Goal: Task Accomplishment & Management: Use online tool/utility

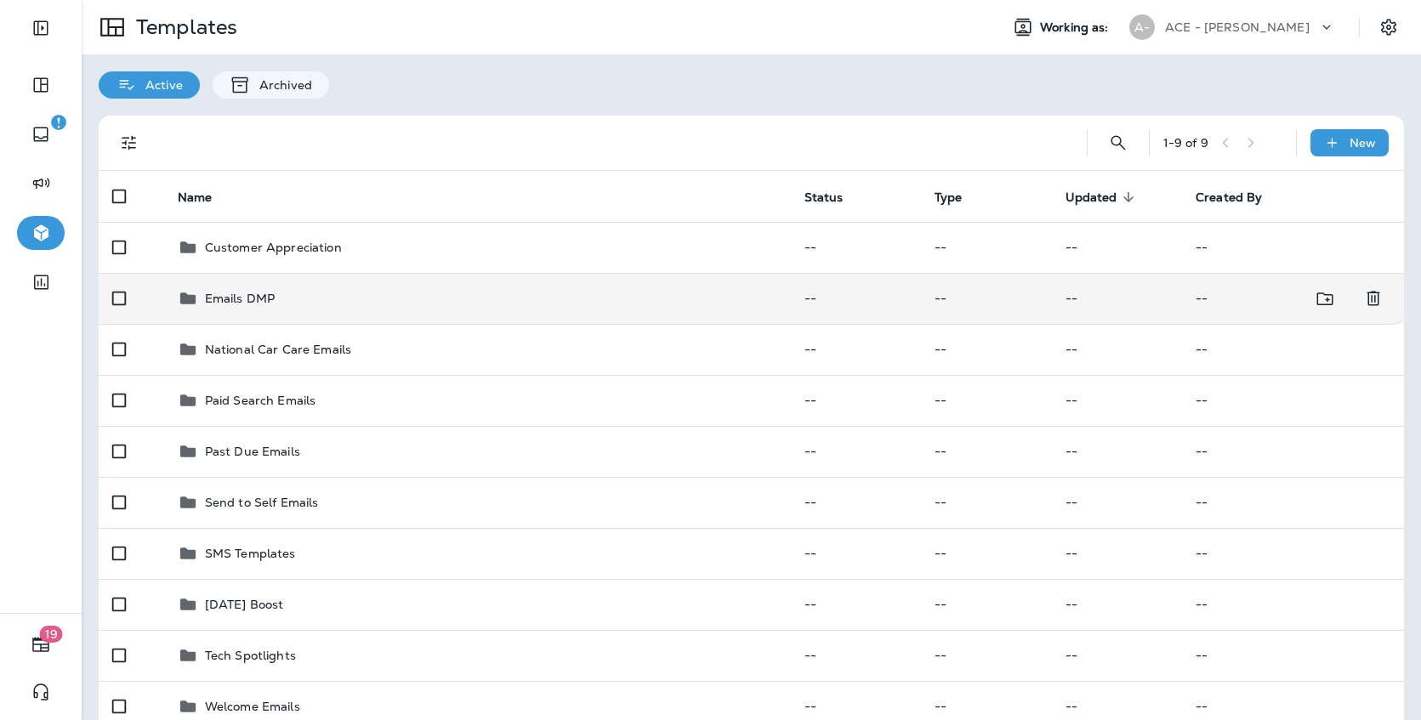
click at [549, 310] on td "Emails DMP" at bounding box center [477, 298] width 627 height 51
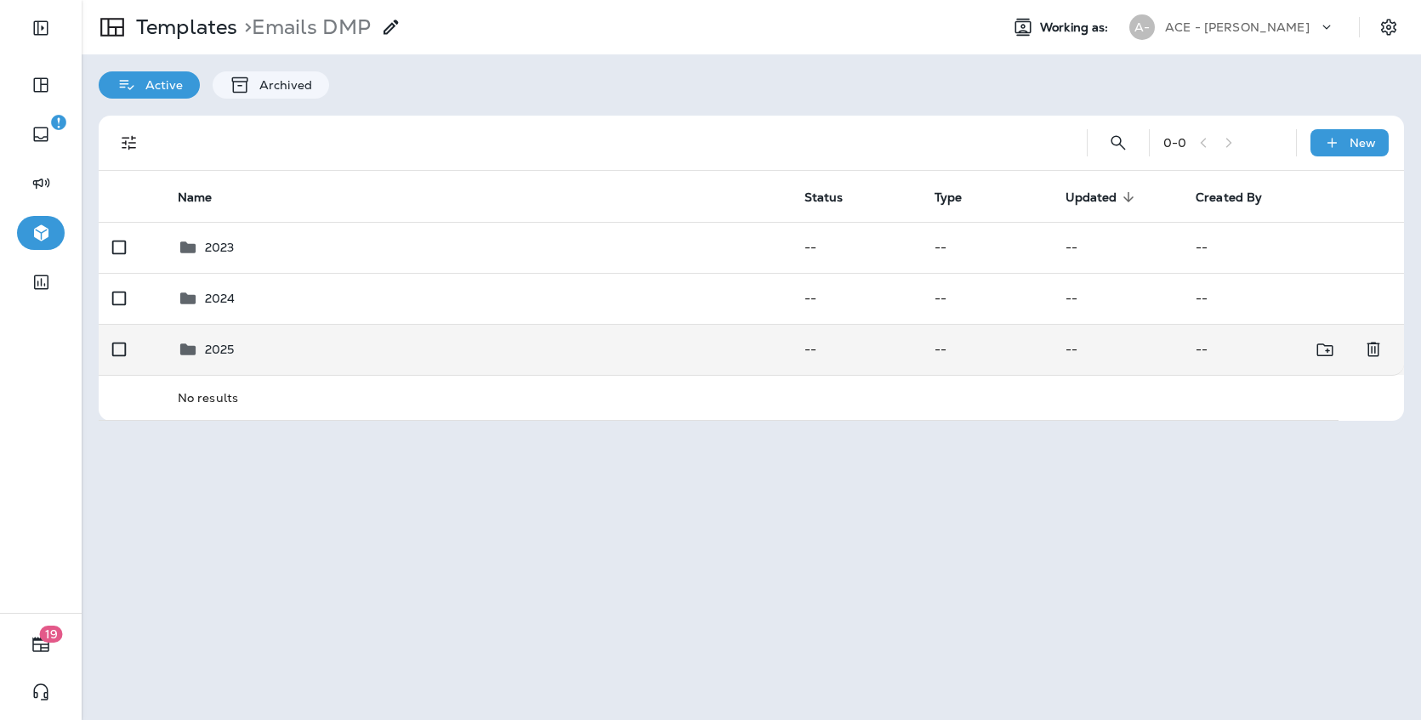
click at [418, 345] on div "2025" at bounding box center [478, 349] width 600 height 20
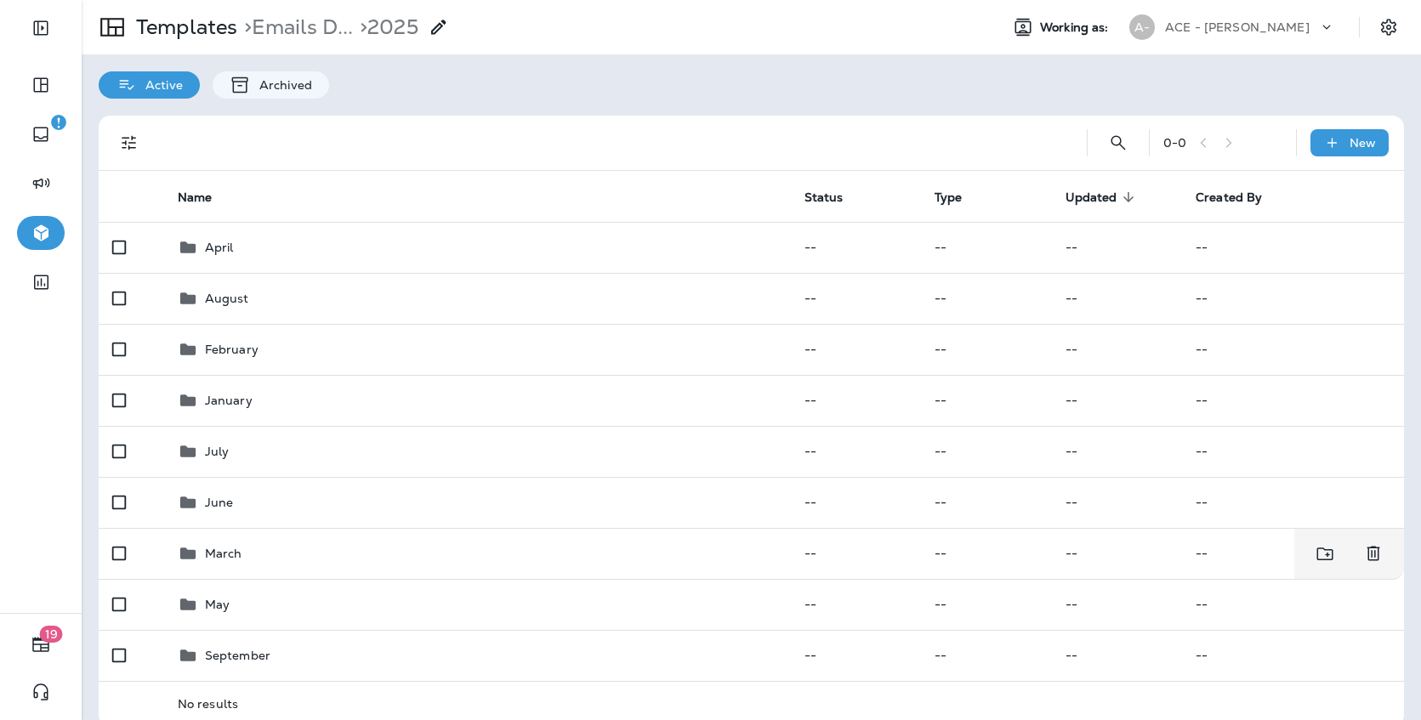
scroll to position [3, 0]
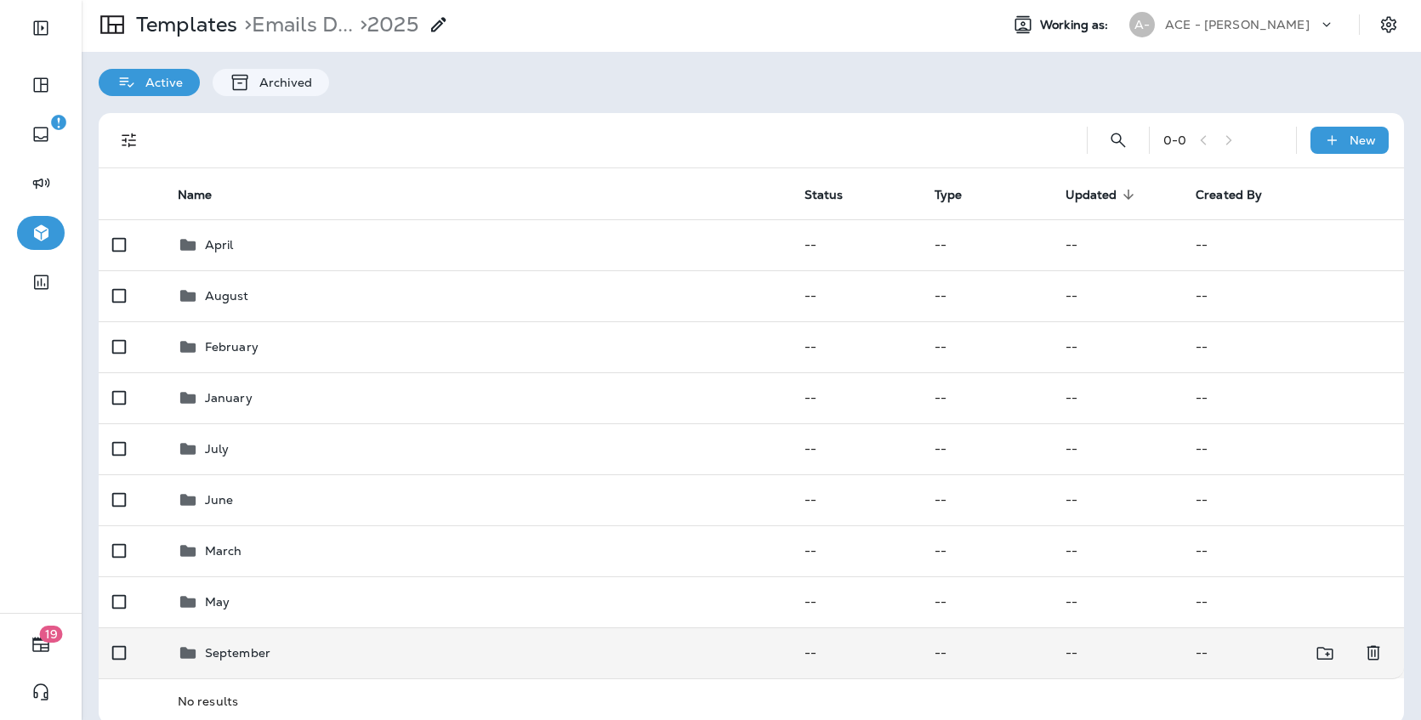
click at [358, 658] on div "September" at bounding box center [478, 653] width 600 height 20
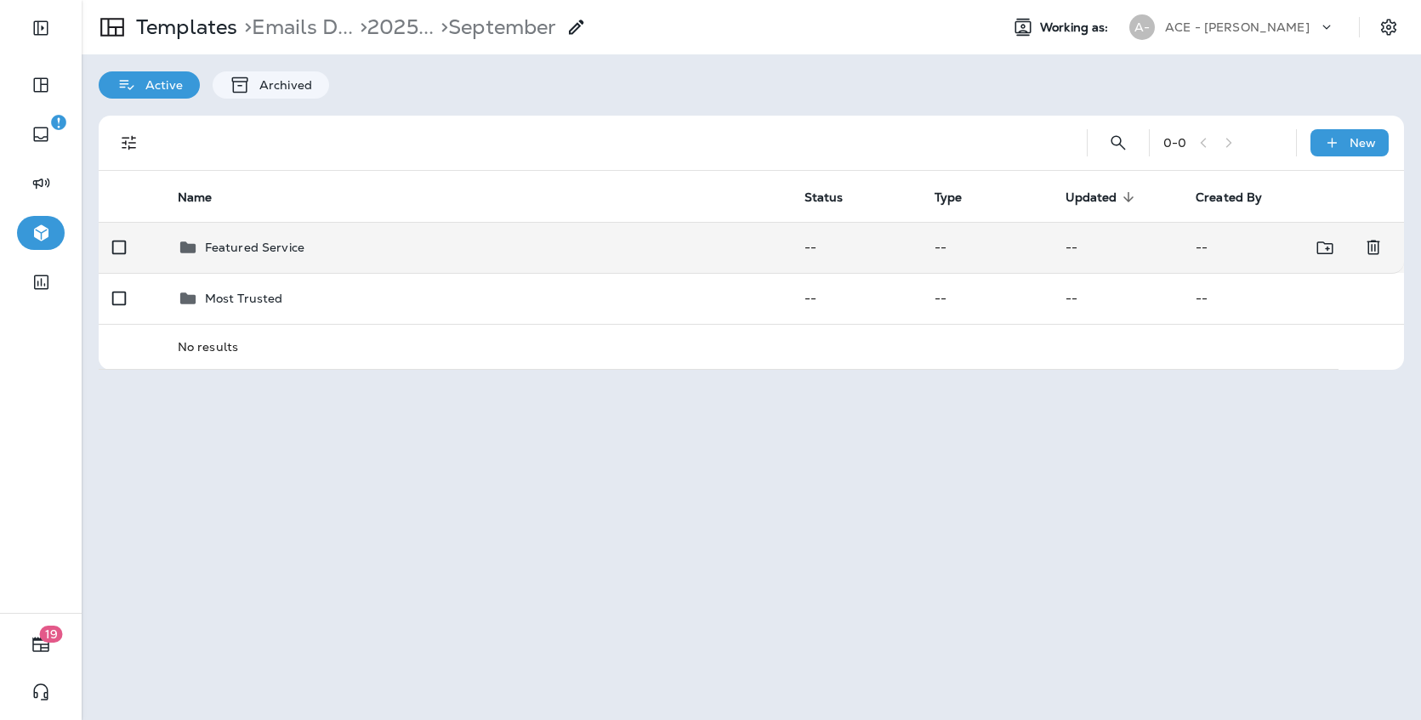
click at [443, 264] on td "Featured Service" at bounding box center [477, 247] width 627 height 51
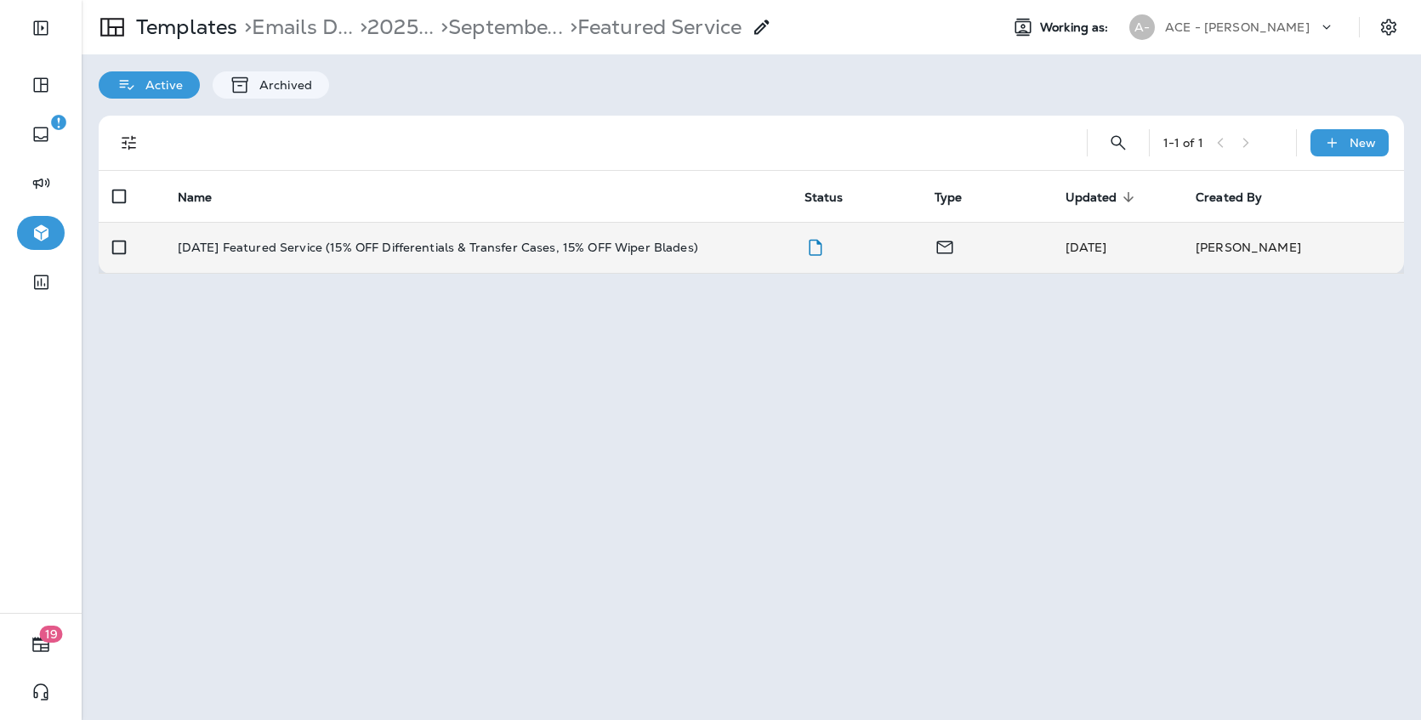
click at [437, 262] on td "September 2025 Featured Service (15% OFF Differentials & Transfer Cases, 15% OF…" at bounding box center [477, 247] width 627 height 51
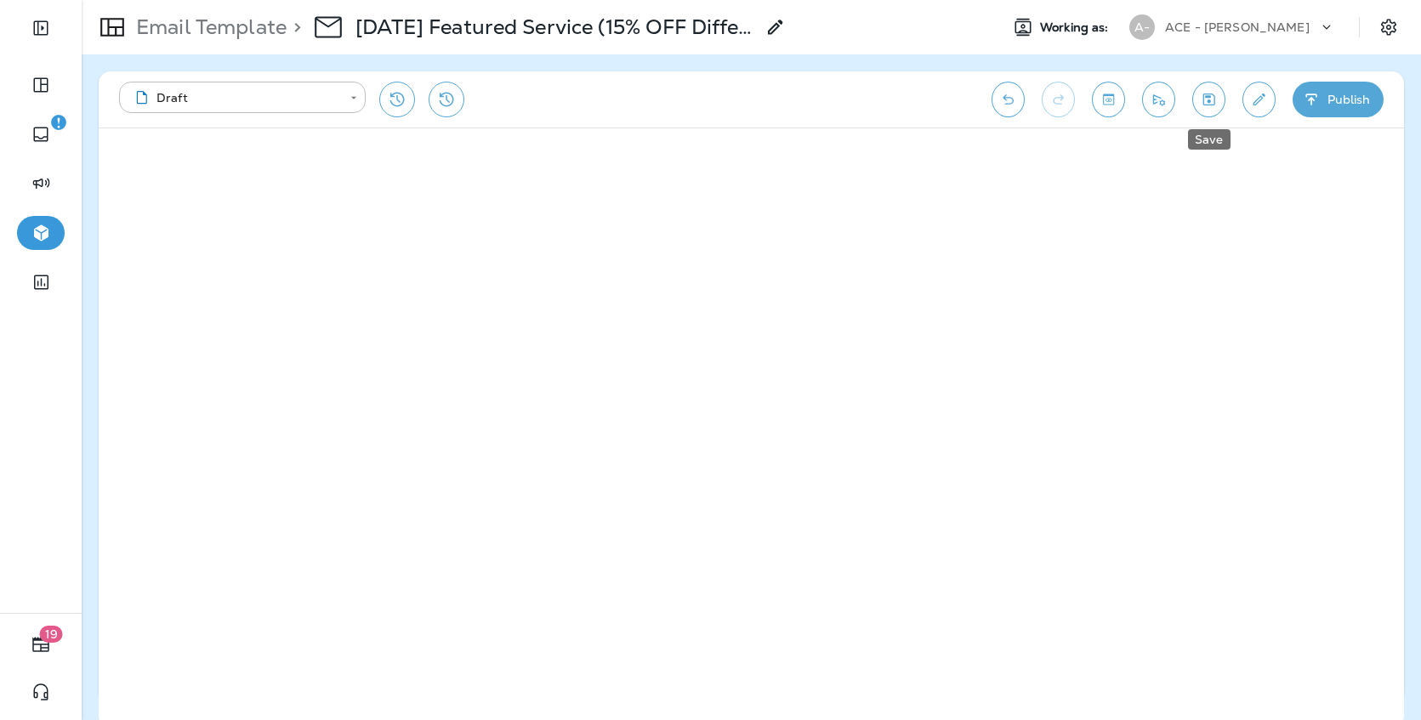
click at [1211, 96] on icon "Save" at bounding box center [1209, 99] width 18 height 17
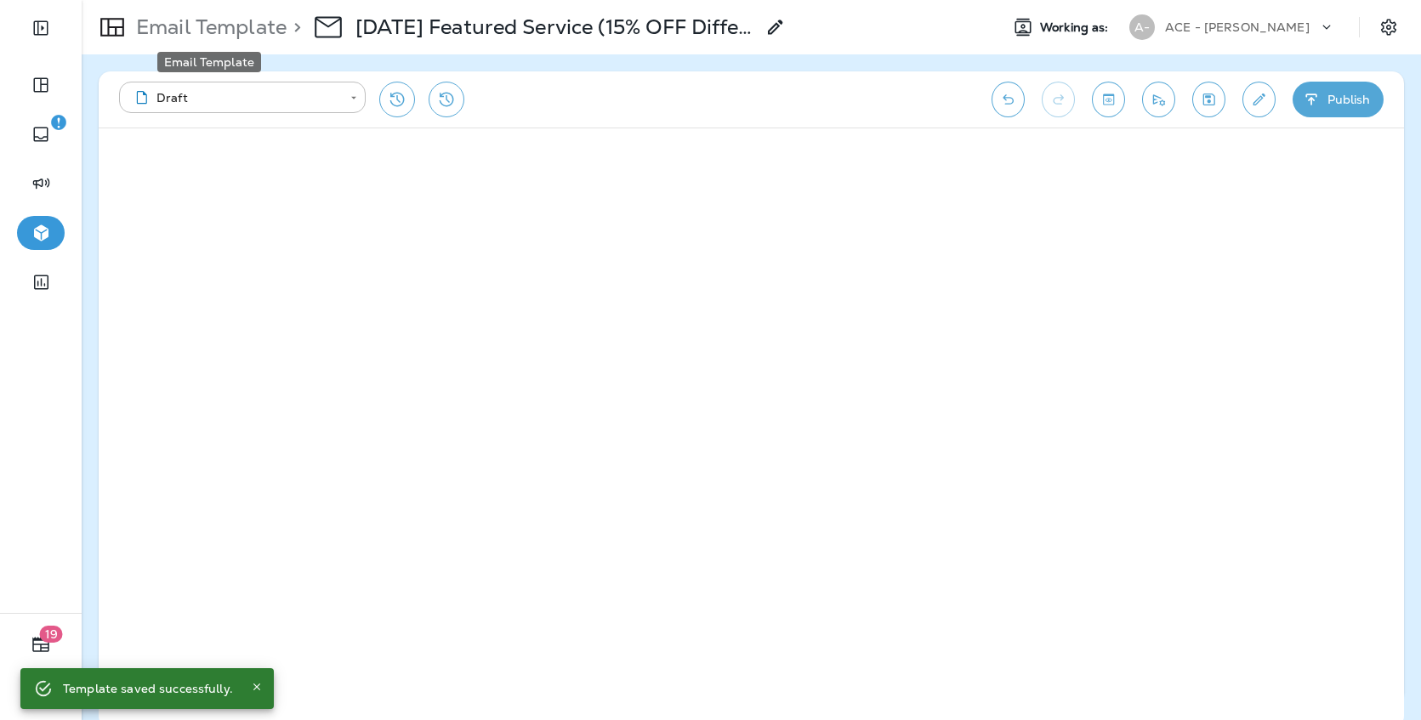
click at [274, 32] on p "Email Template" at bounding box center [207, 27] width 157 height 26
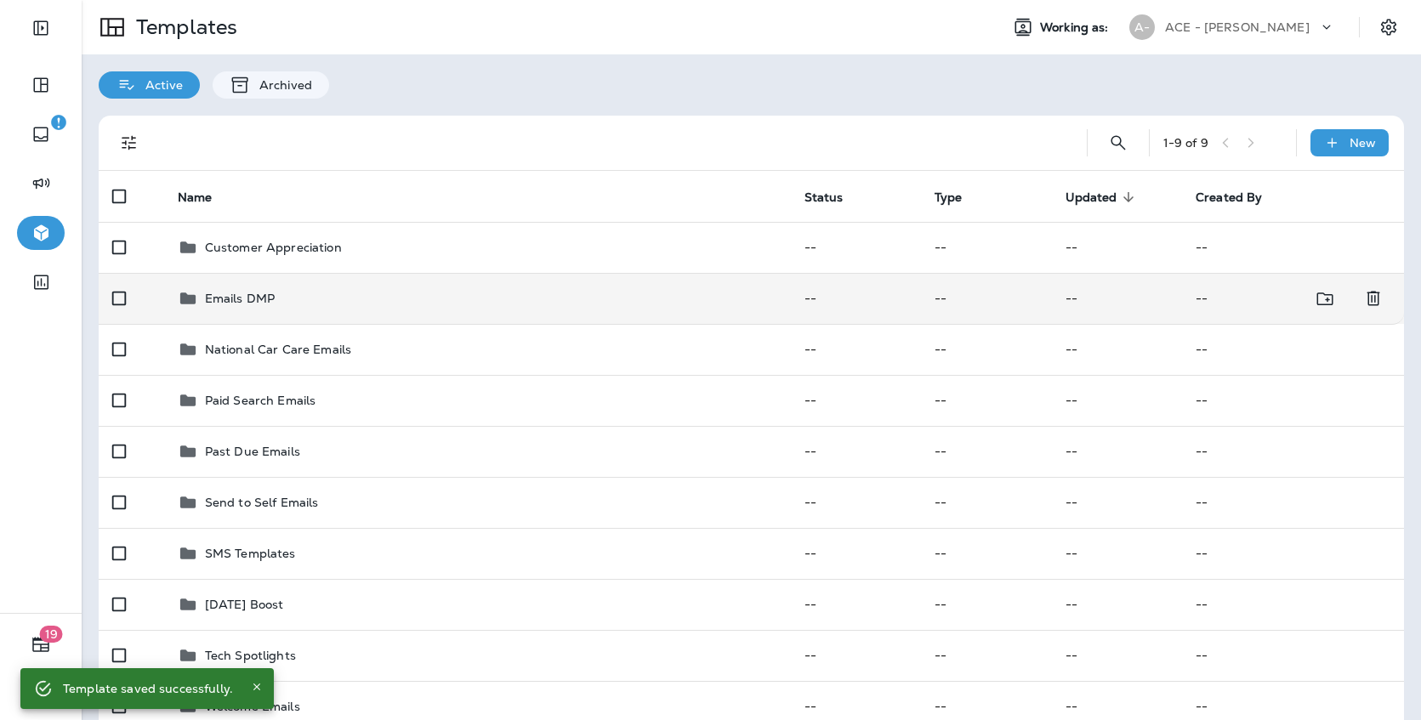
click at [640, 284] on td "Emails DMP" at bounding box center [477, 298] width 627 height 51
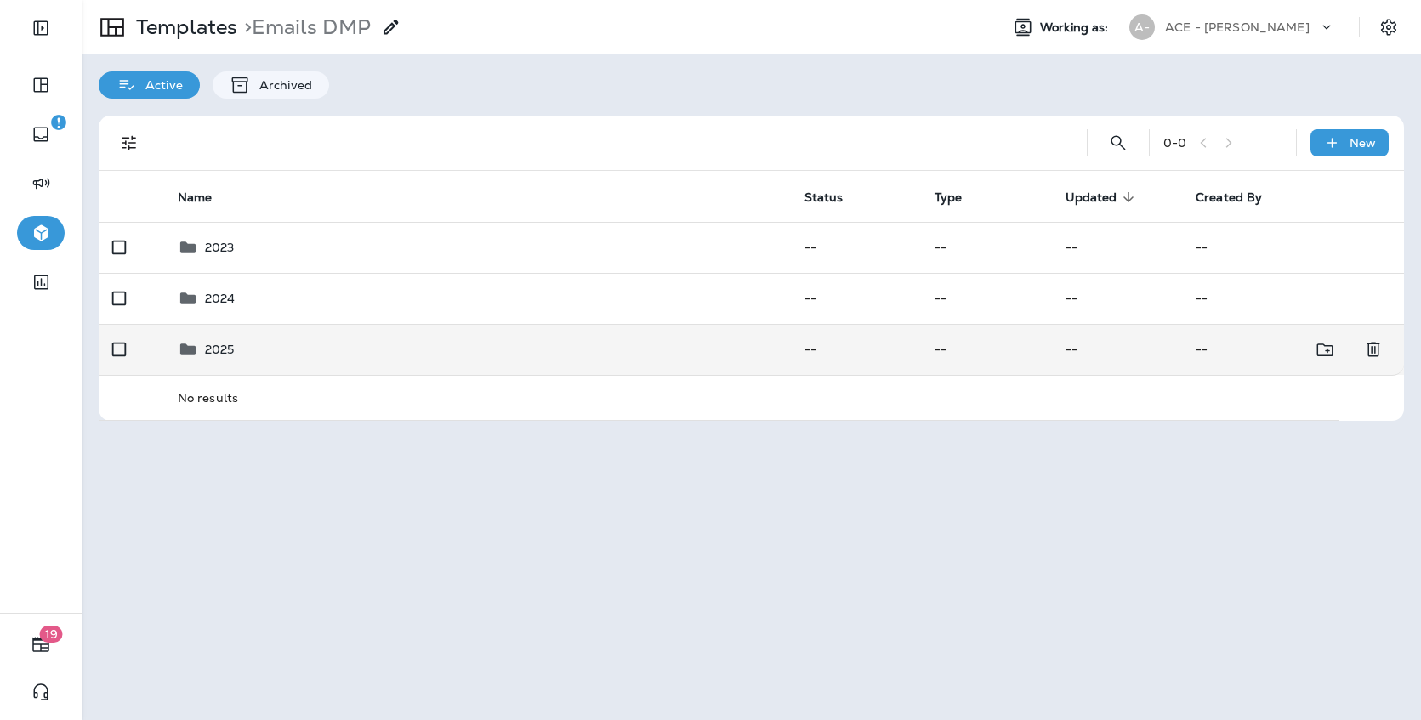
click at [547, 347] on div "2025" at bounding box center [478, 349] width 600 height 20
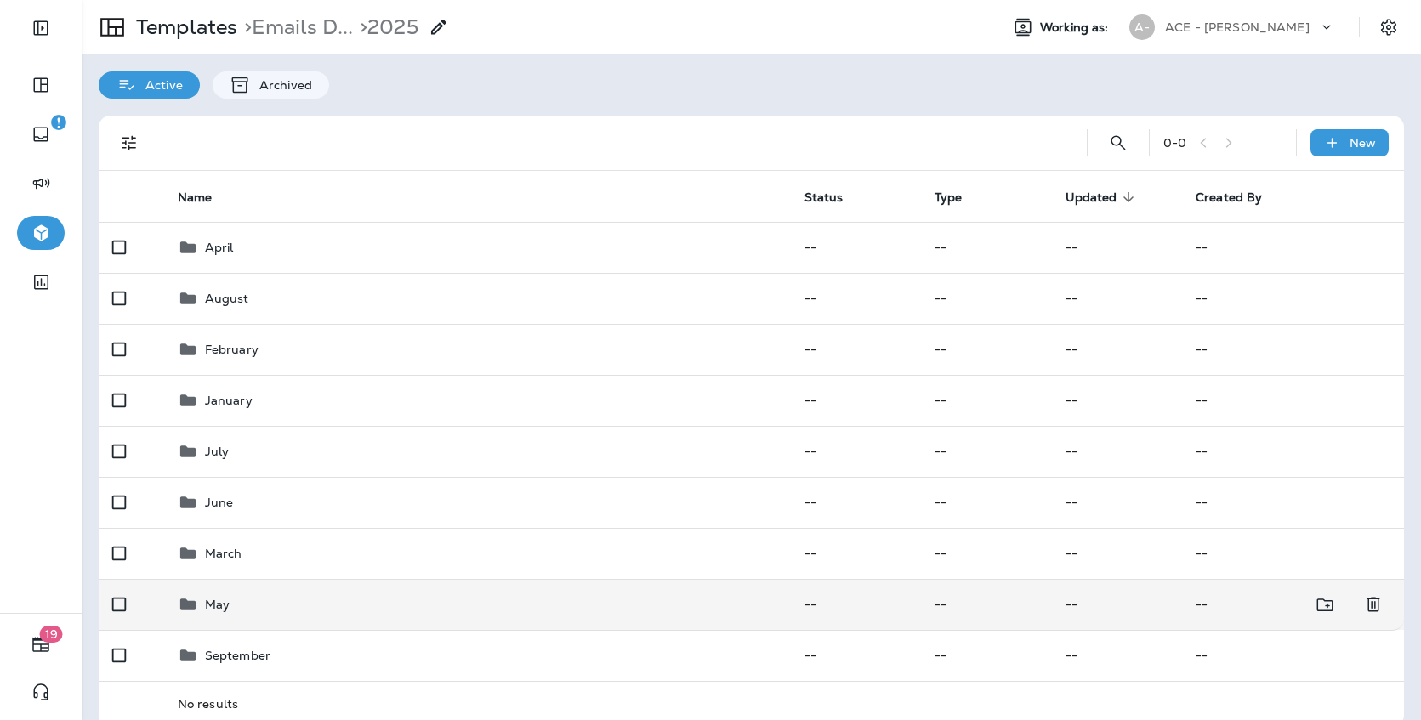
click at [466, 626] on td "May" at bounding box center [477, 604] width 627 height 51
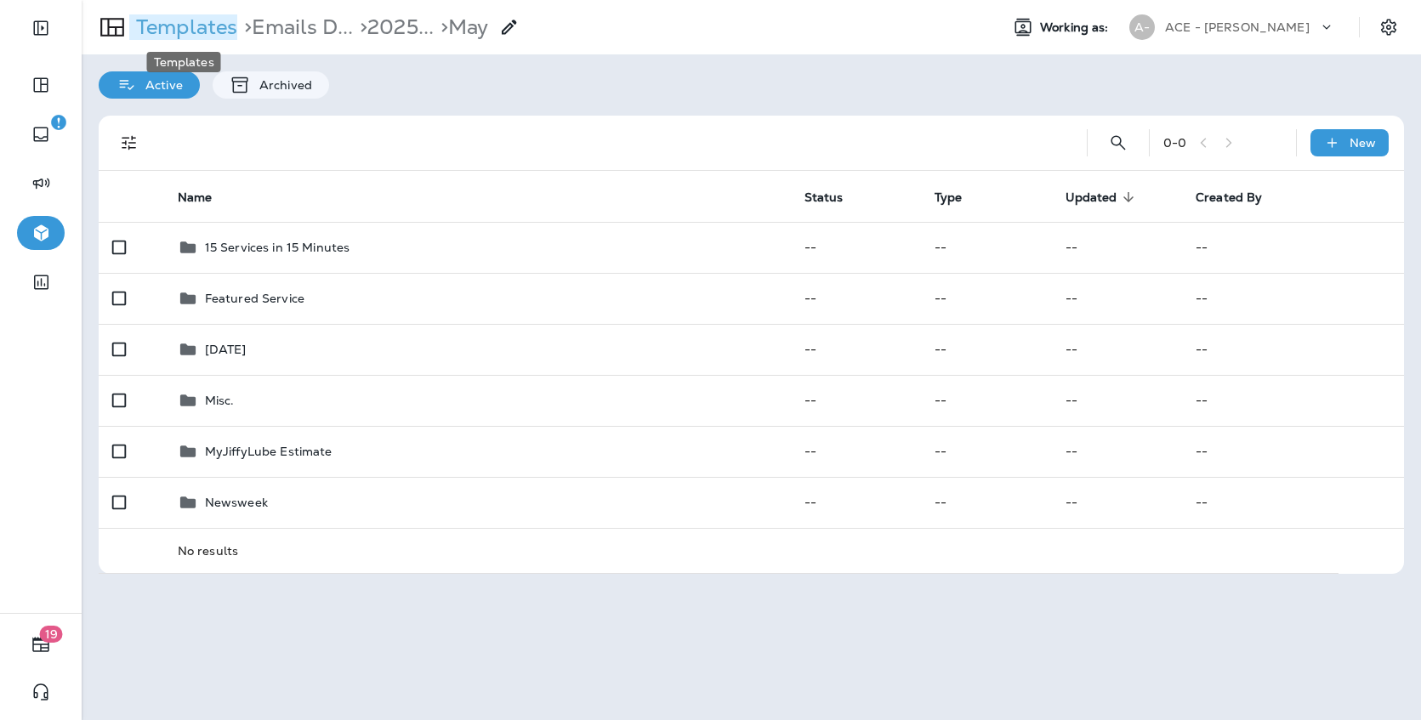
click at [205, 26] on p "Templates" at bounding box center [183, 27] width 108 height 26
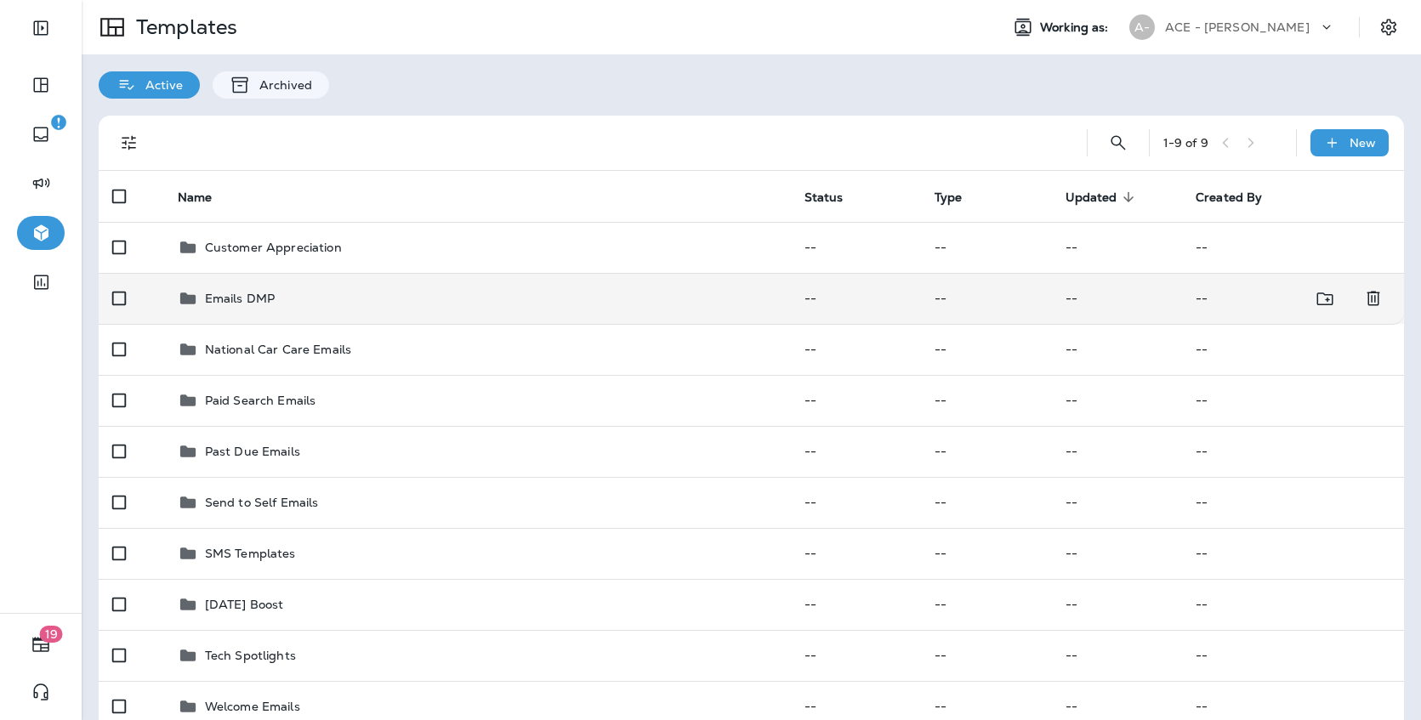
click at [361, 286] on td "Emails DMP" at bounding box center [477, 298] width 627 height 51
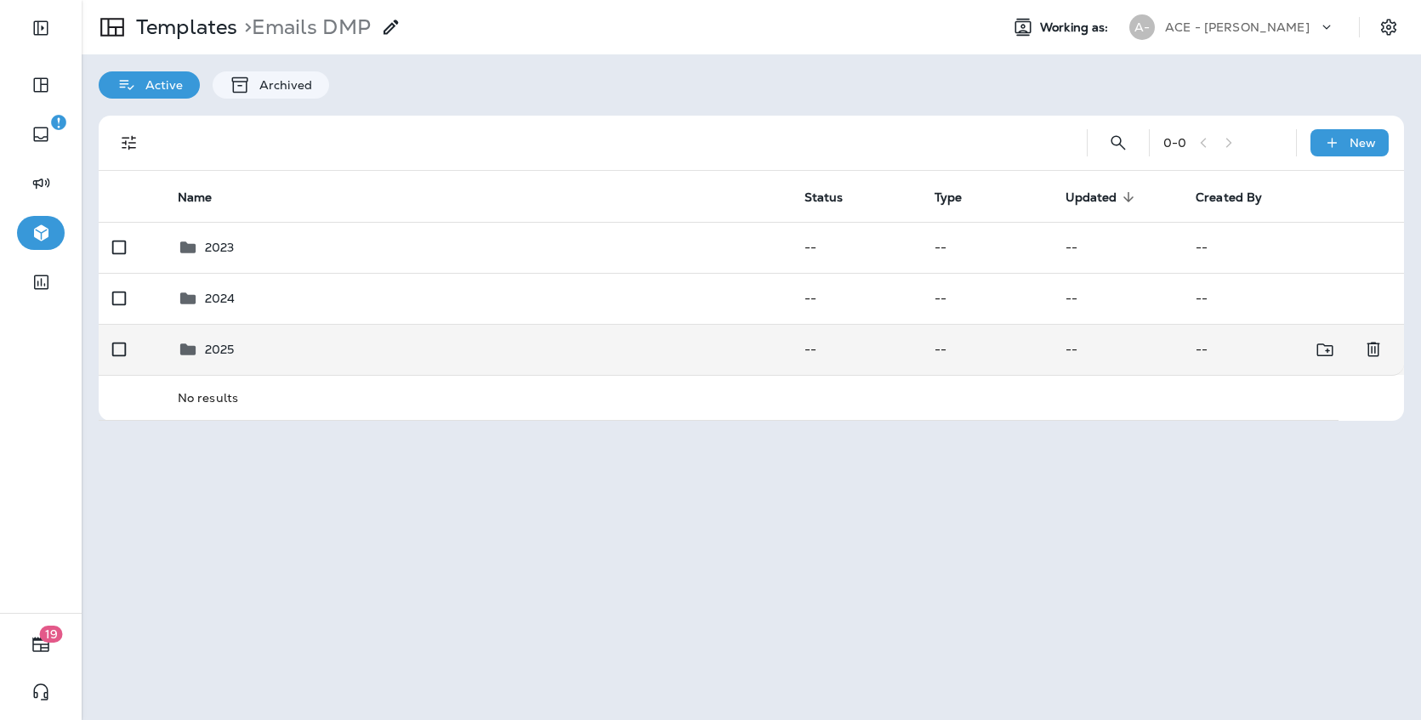
click at [352, 336] on td "2025" at bounding box center [477, 349] width 627 height 51
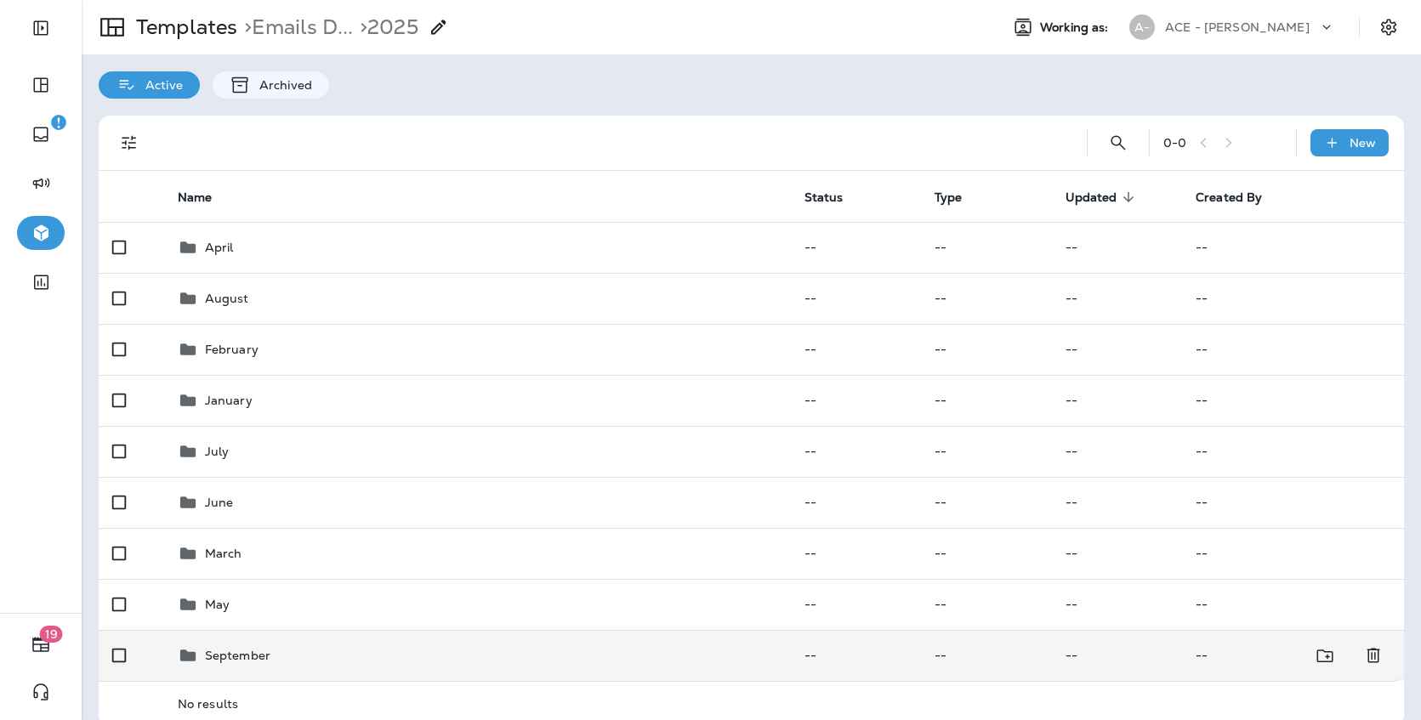
click at [298, 649] on div "September" at bounding box center [478, 655] width 600 height 20
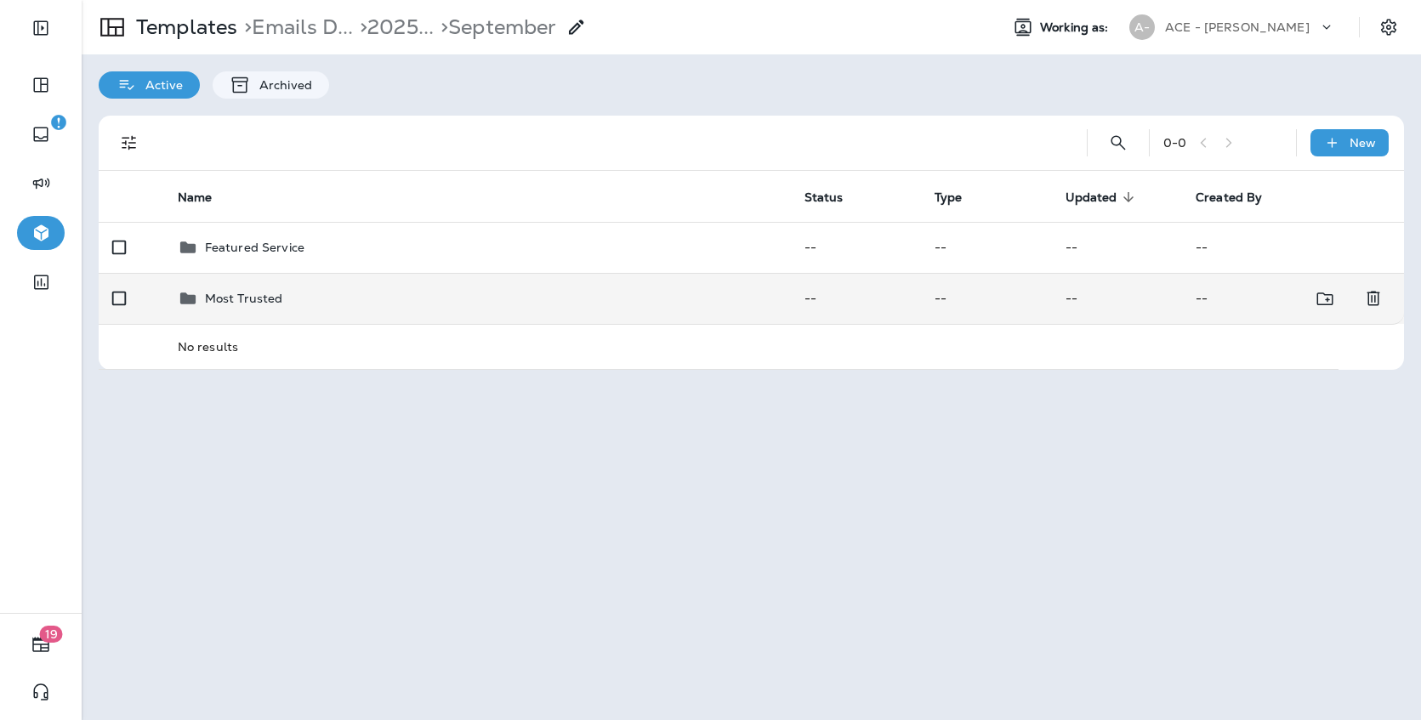
click at [407, 287] on td "Most Trusted" at bounding box center [477, 298] width 627 height 51
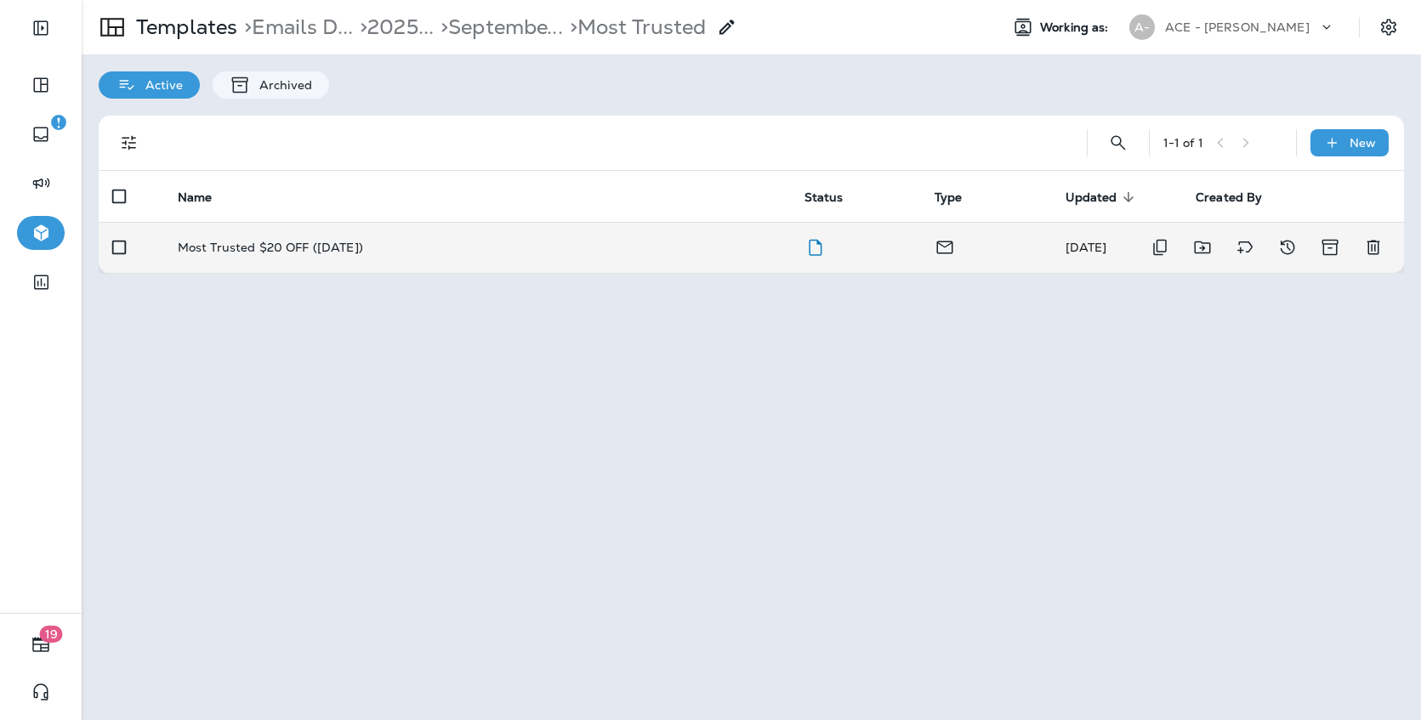
click at [384, 258] on td "Most Trusted $20 OFF ([DATE])" at bounding box center [477, 247] width 627 height 51
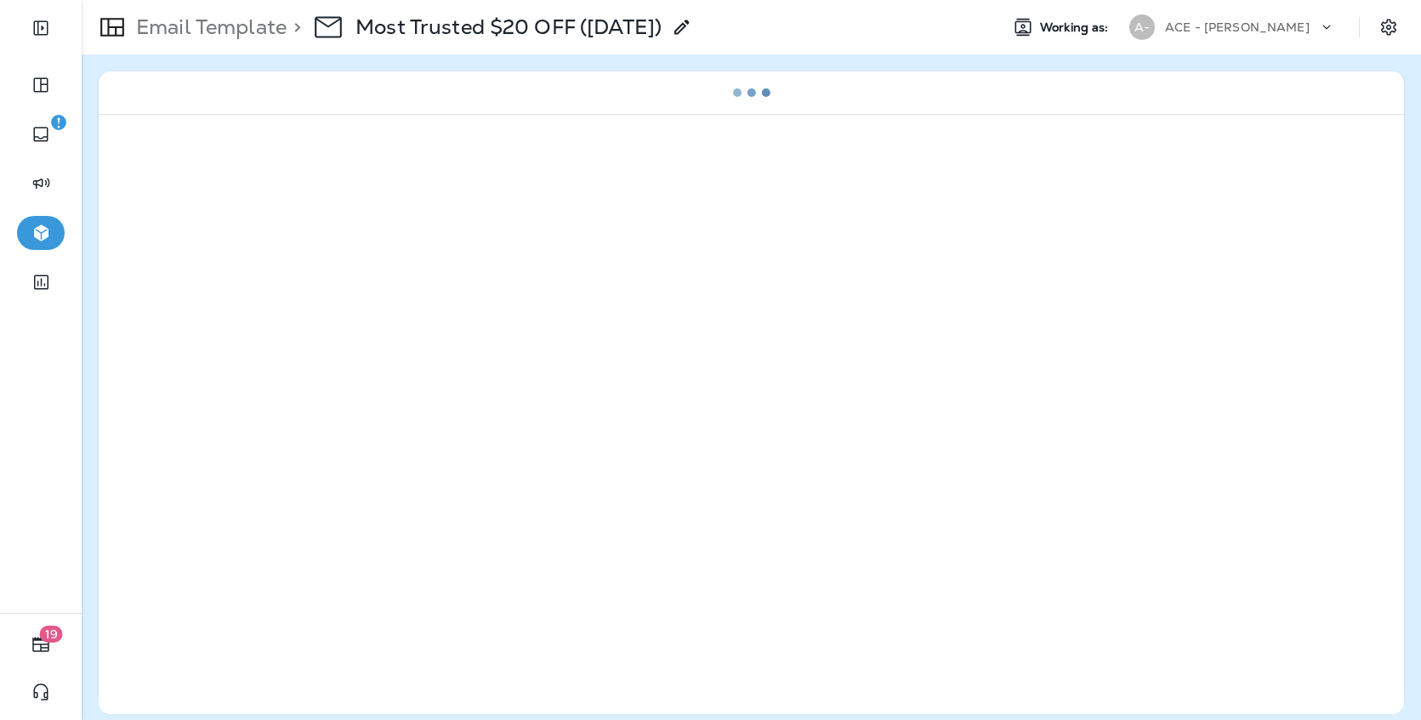
click at [689, 28] on use at bounding box center [681, 27] width 14 height 14
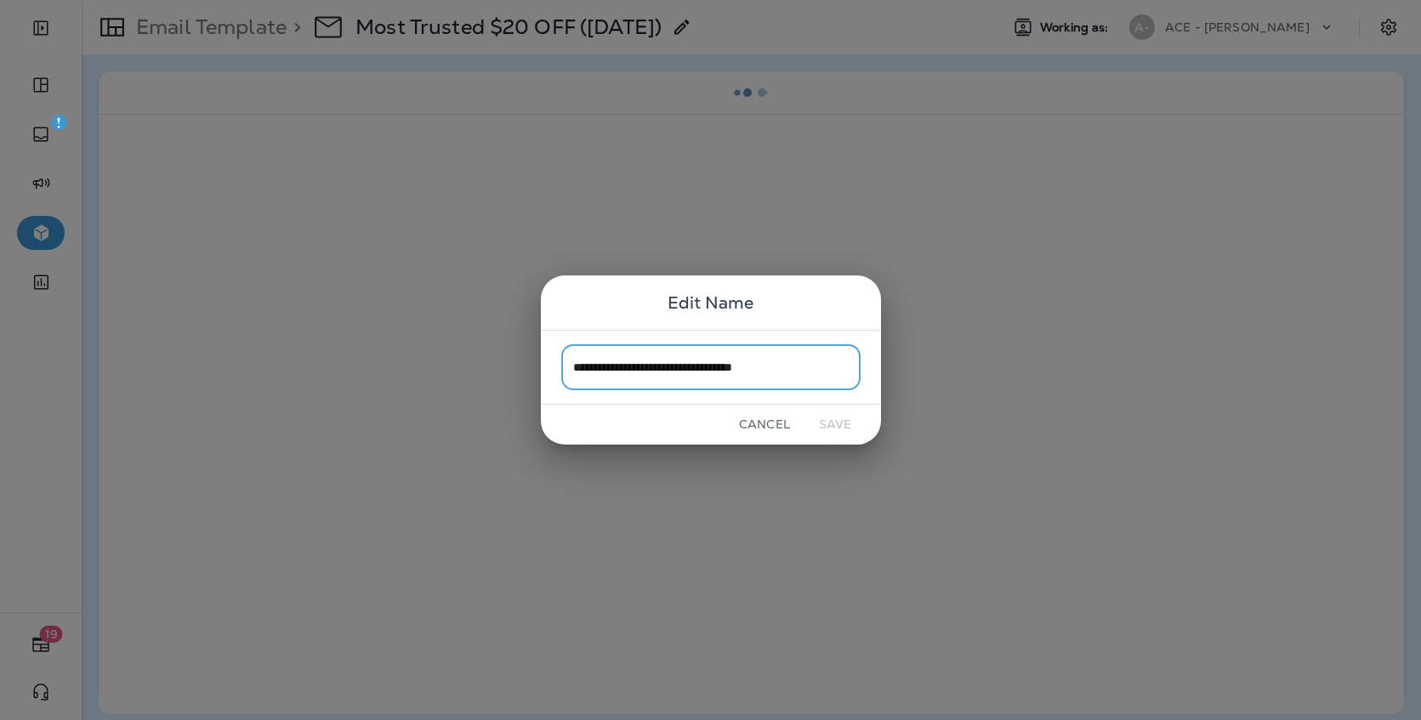
click at [672, 362] on input "**********" at bounding box center [710, 366] width 299 height 45
type input "**********"
click at [844, 421] on button "Save" at bounding box center [836, 425] width 64 height 26
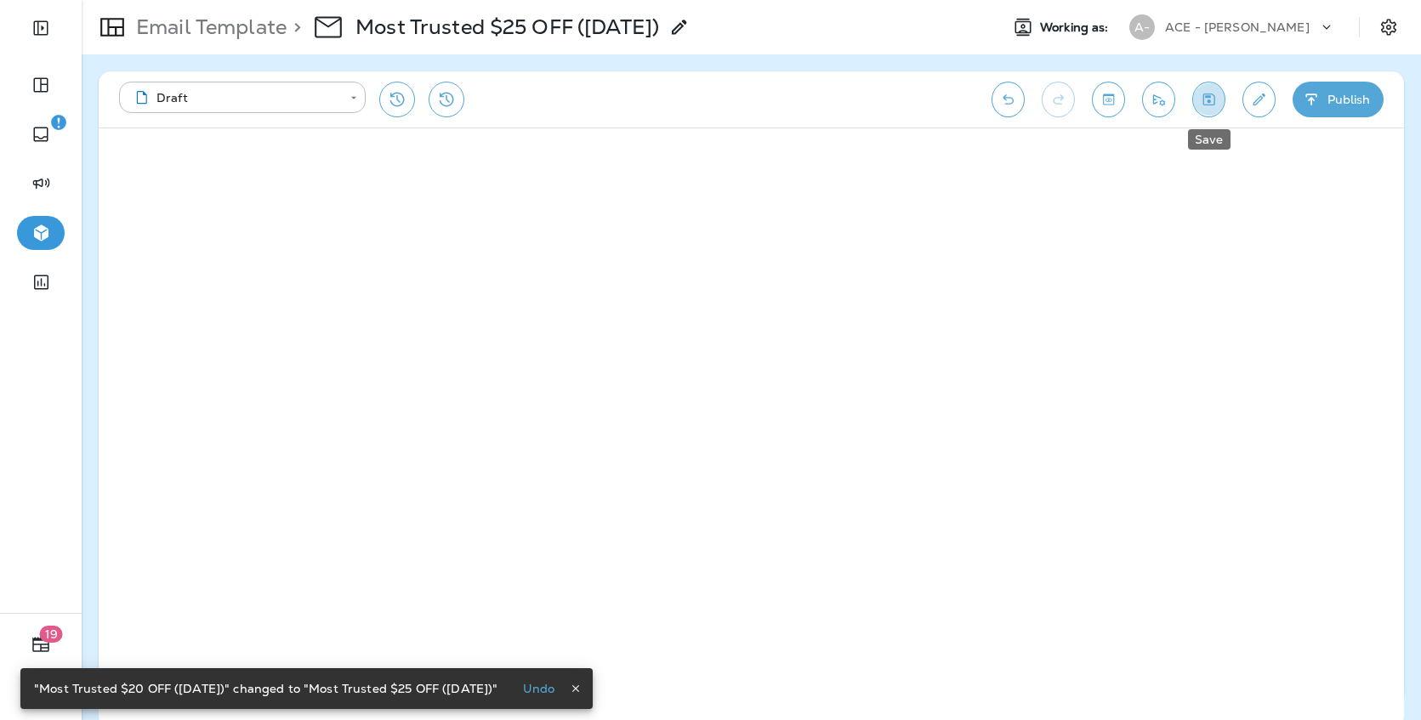
click at [1211, 100] on icon "Save" at bounding box center [1209, 99] width 18 height 17
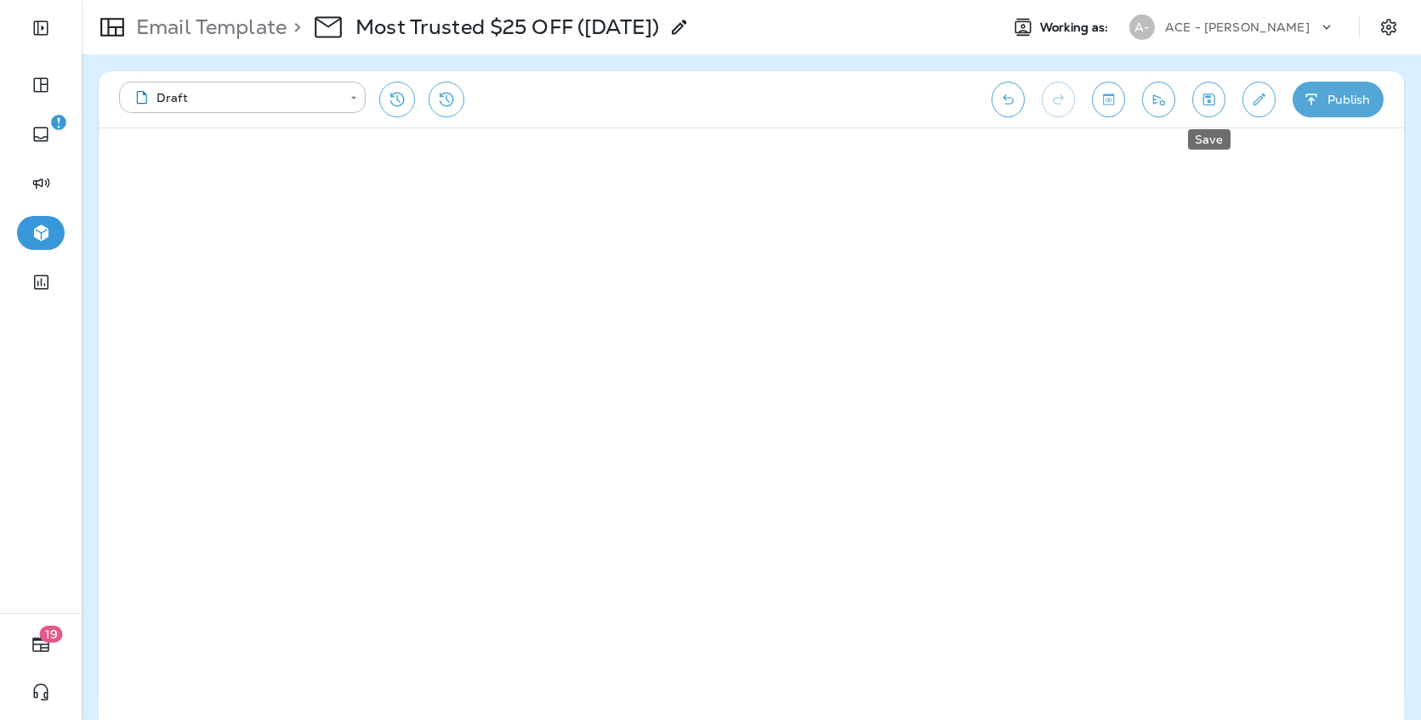
click at [1208, 100] on icon "Save" at bounding box center [1209, 100] width 12 height 12
click at [235, 32] on p "Email Template" at bounding box center [207, 27] width 157 height 26
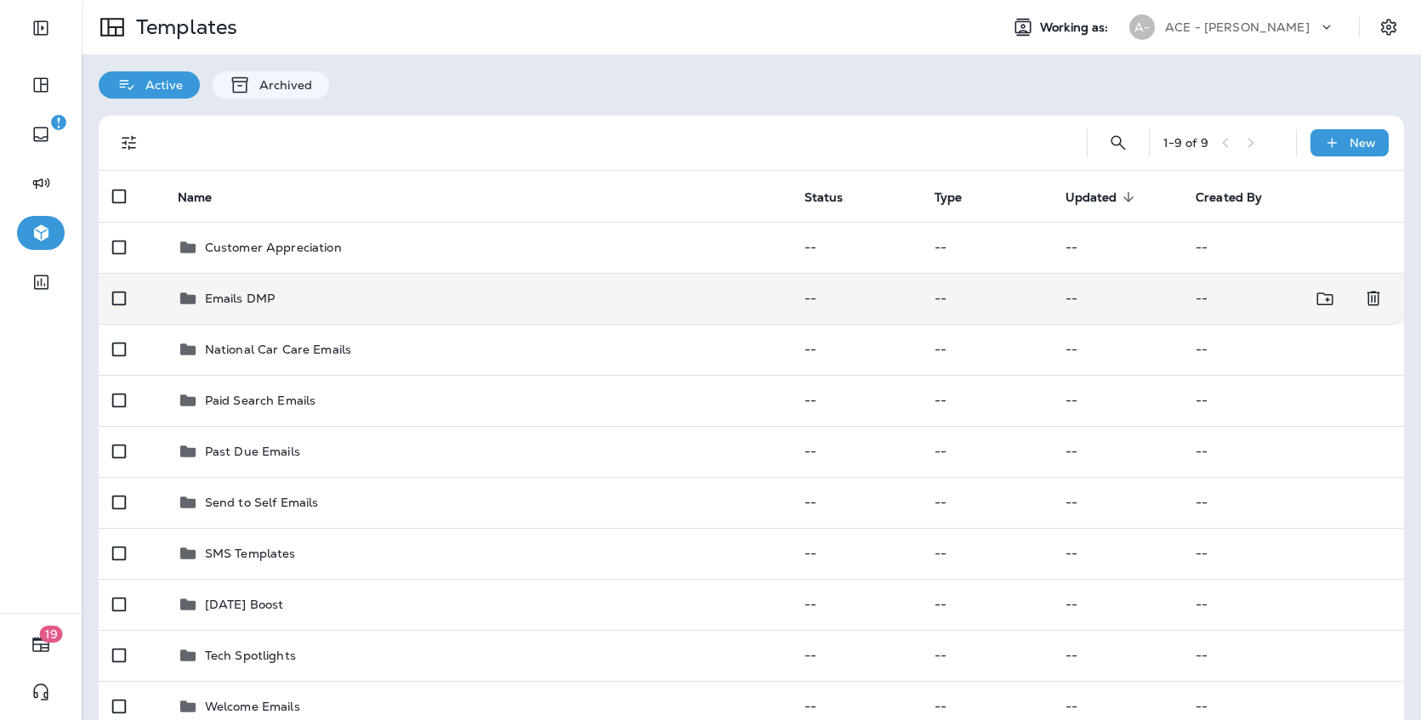
click at [356, 302] on div "Emails DMP" at bounding box center [478, 298] width 600 height 20
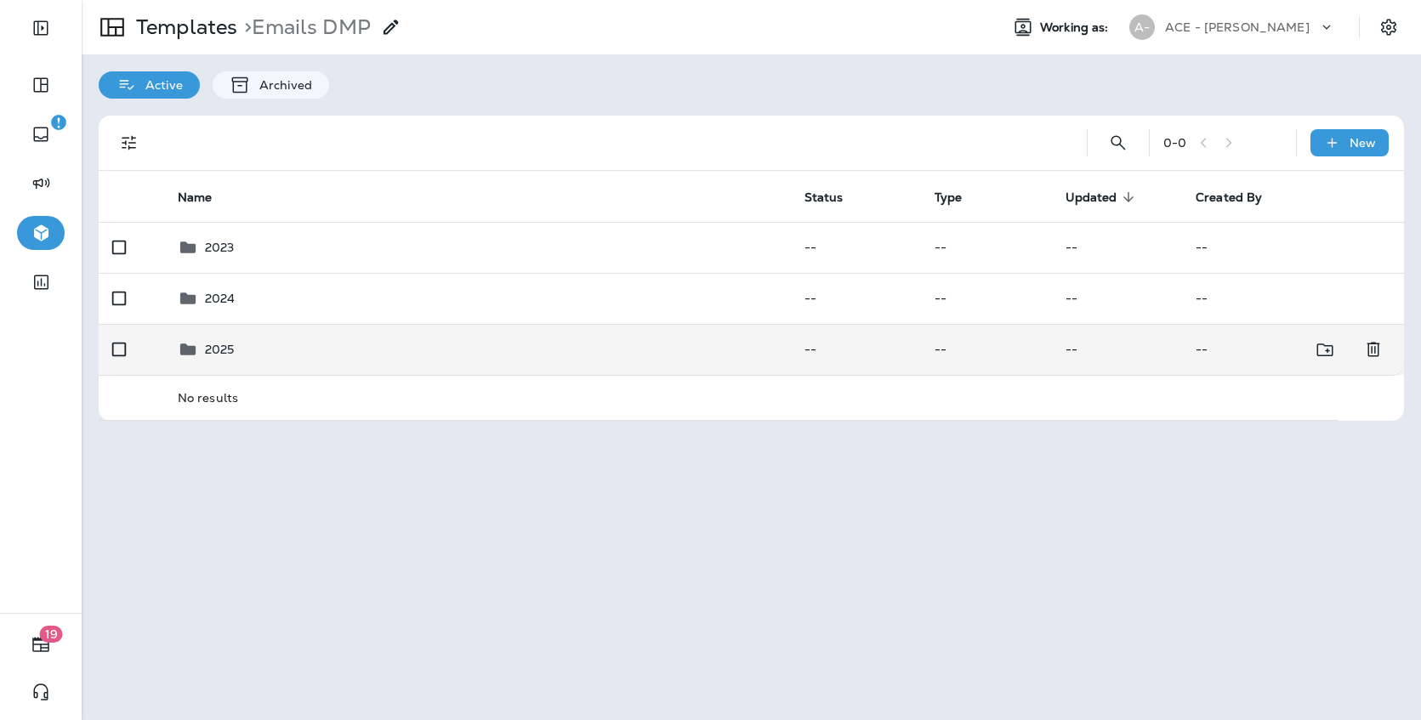
click at [354, 345] on div "2025" at bounding box center [478, 349] width 600 height 20
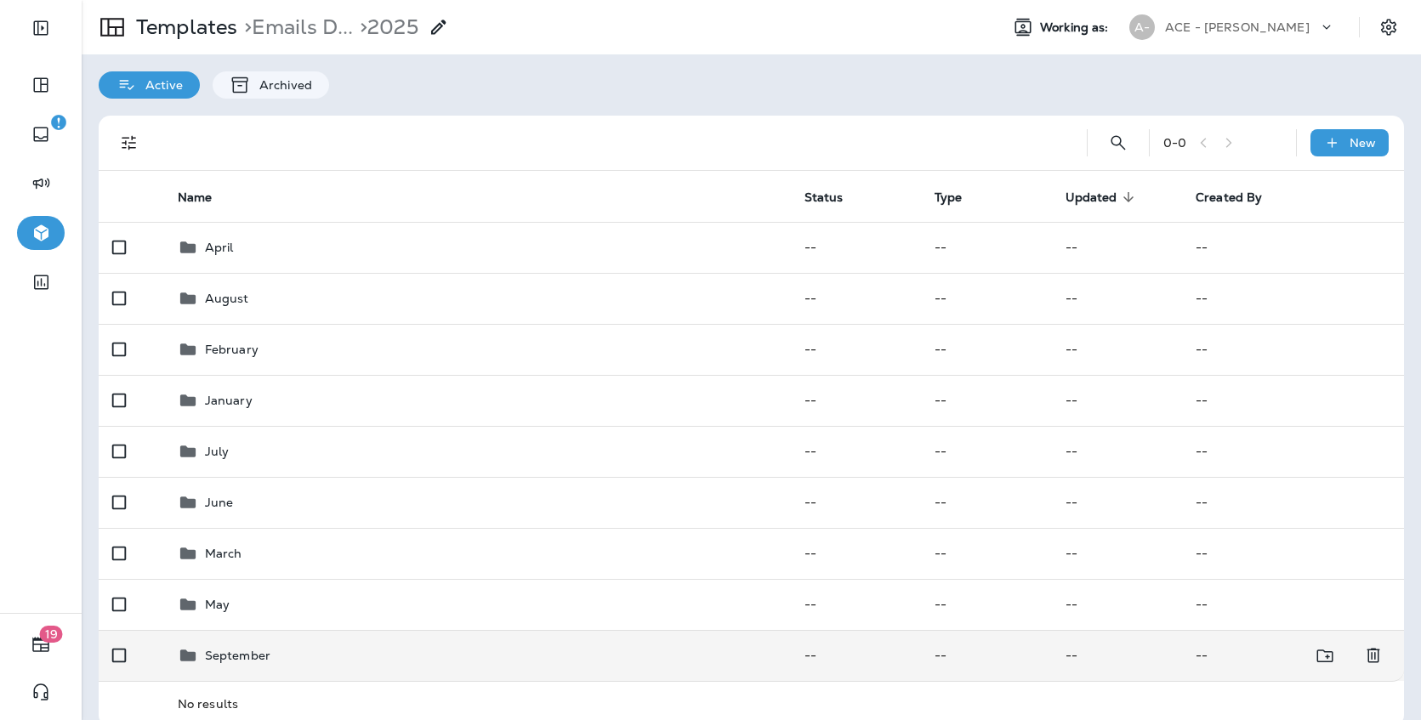
click at [308, 645] on td "September" at bounding box center [477, 655] width 627 height 51
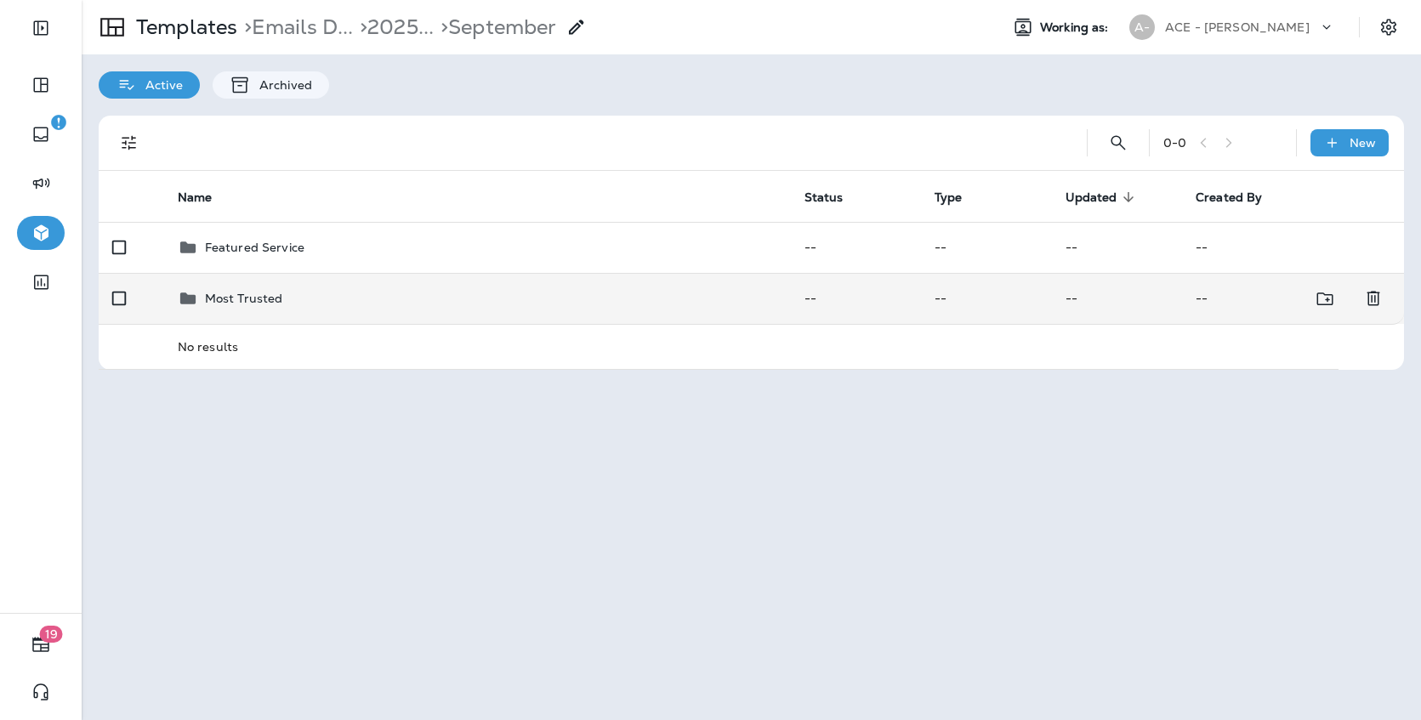
click at [415, 306] on div "Most Trusted" at bounding box center [478, 298] width 600 height 20
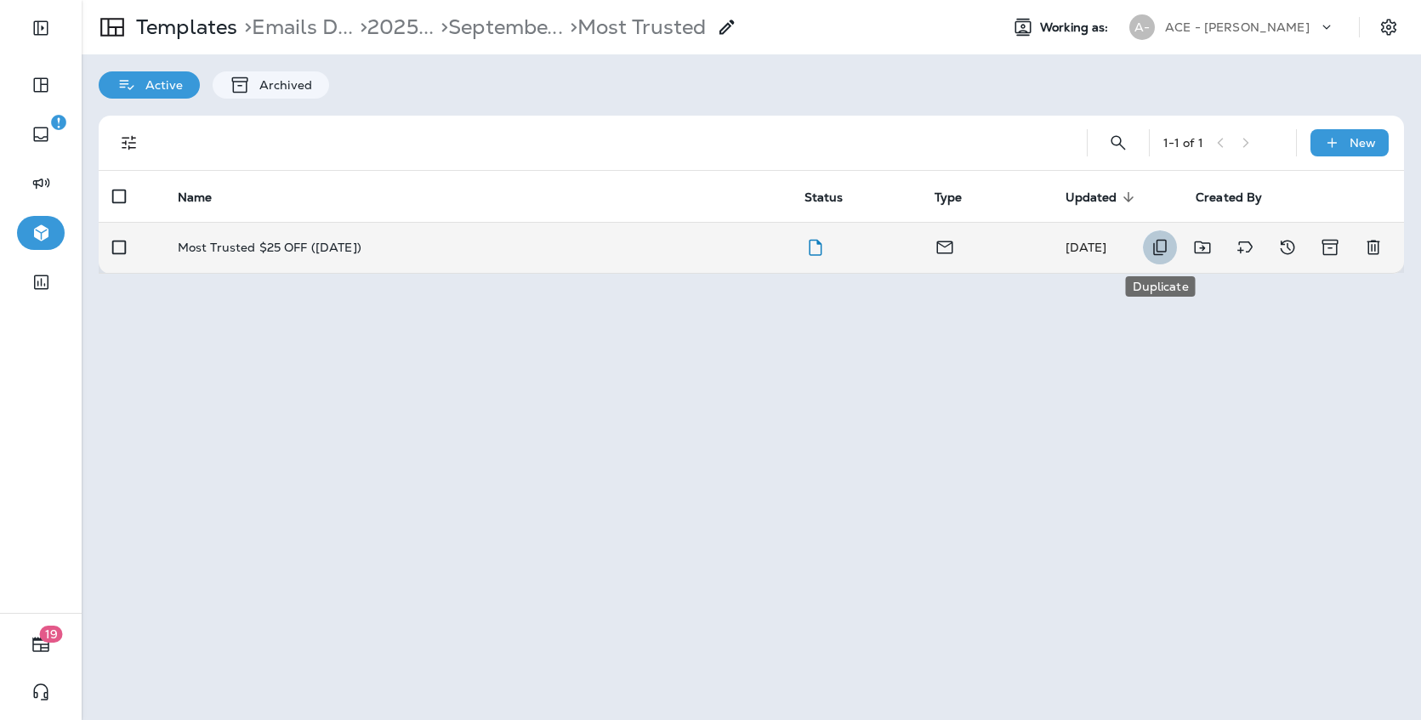
click at [1151, 249] on icon "Duplicate" at bounding box center [1160, 247] width 20 height 20
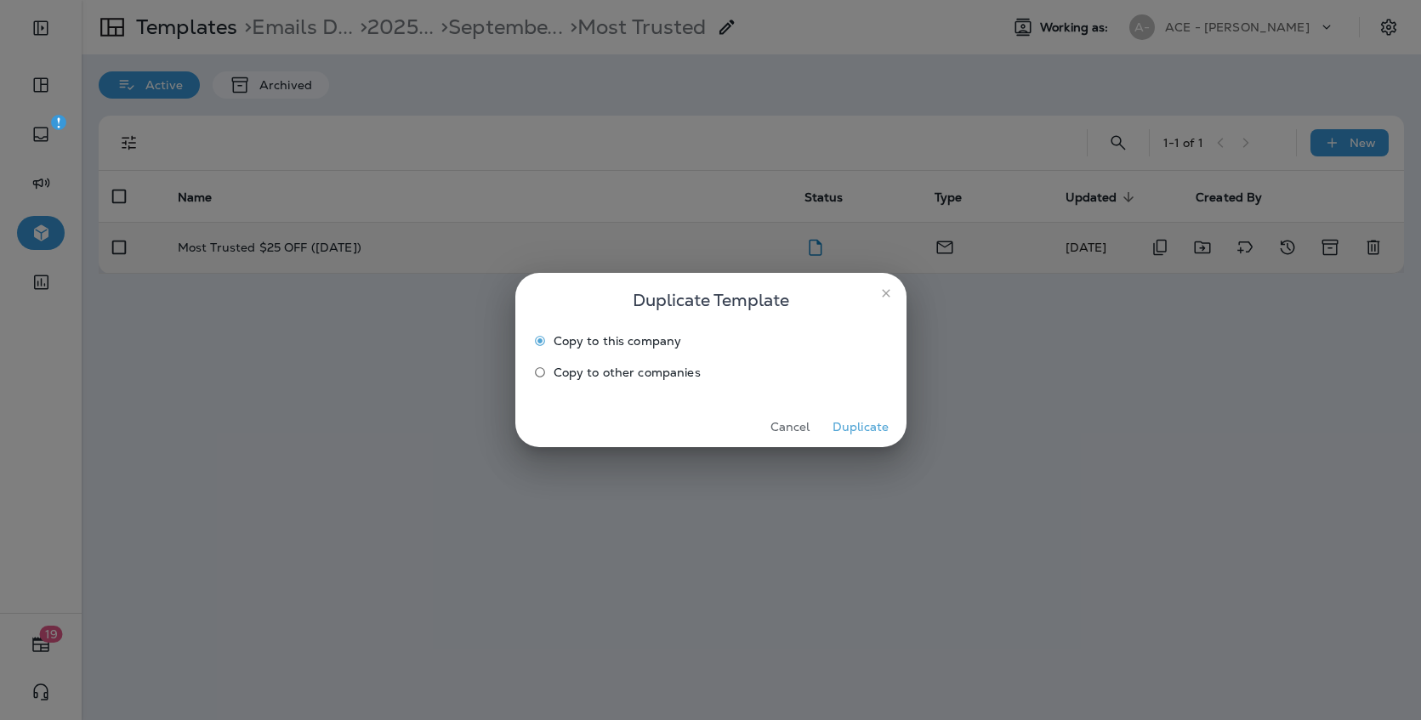
click at [849, 424] on button "Duplicate" at bounding box center [861, 427] width 64 height 26
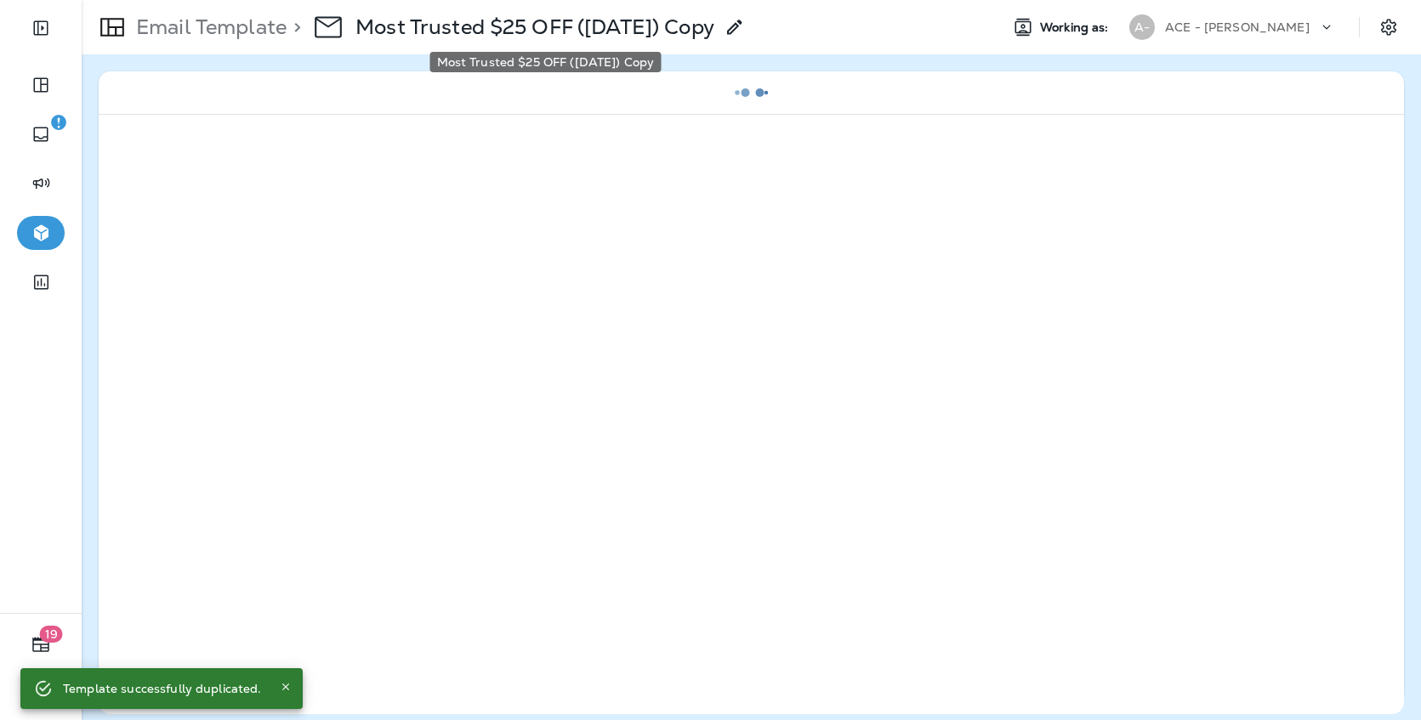
click at [555, 25] on p "Most Trusted $25 OFF ([DATE]) Copy" at bounding box center [534, 27] width 359 height 26
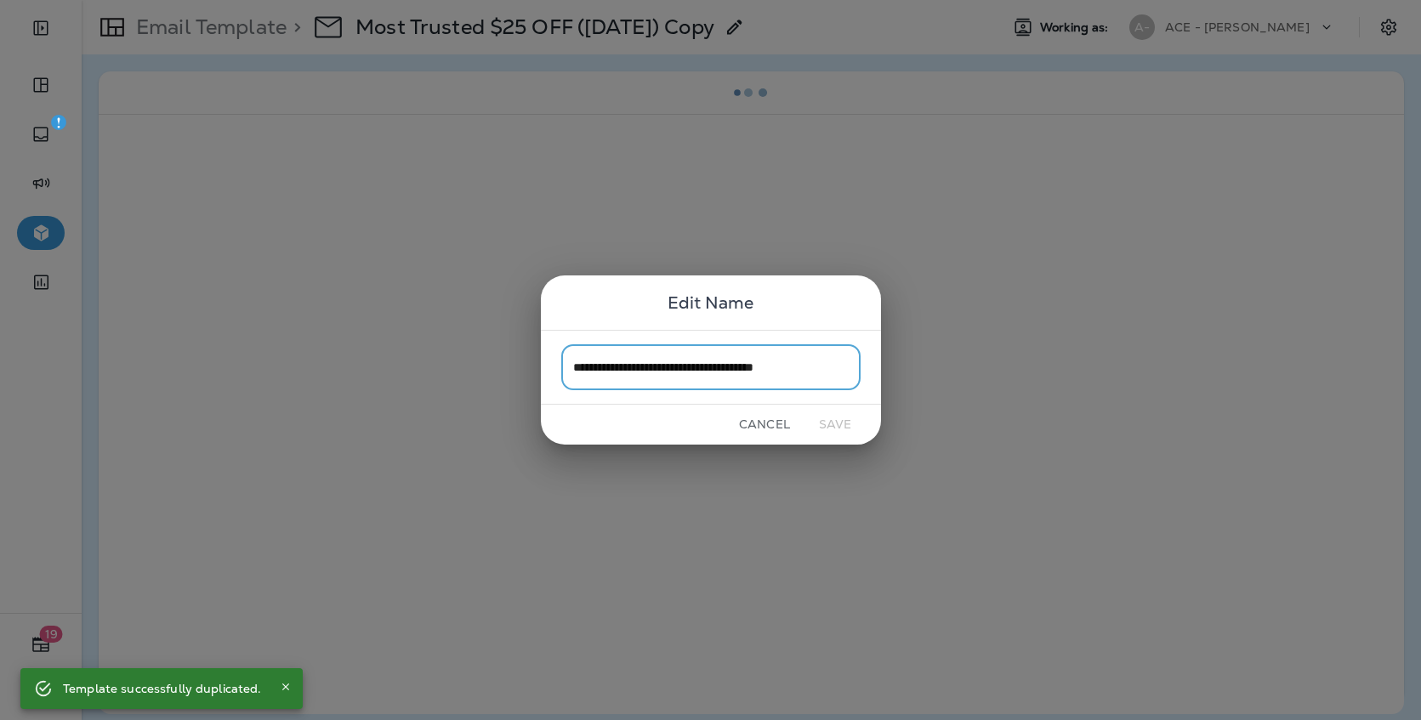
click at [665, 372] on input "**********" at bounding box center [710, 366] width 299 height 45
click at [827, 372] on input "**********" at bounding box center [710, 366] width 299 height 45
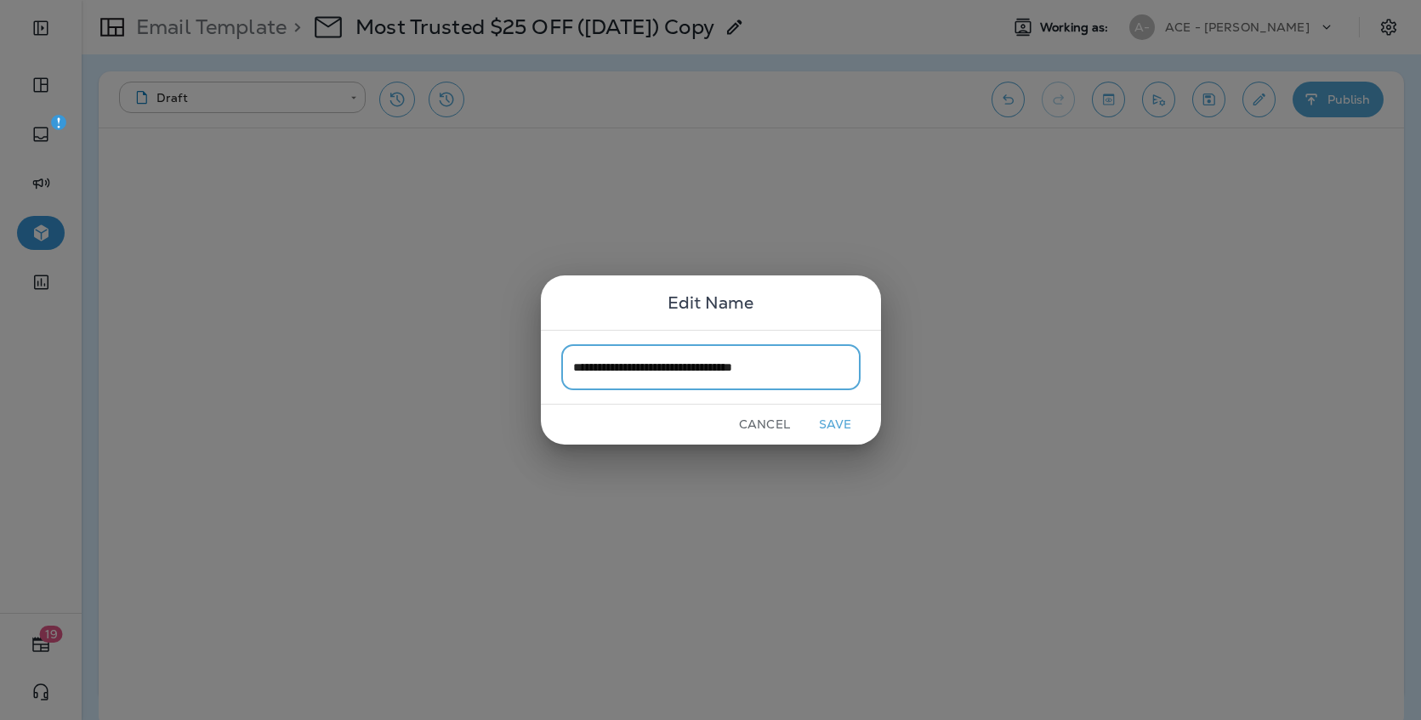
type input "**********"
click at [837, 424] on button "Save" at bounding box center [836, 425] width 64 height 26
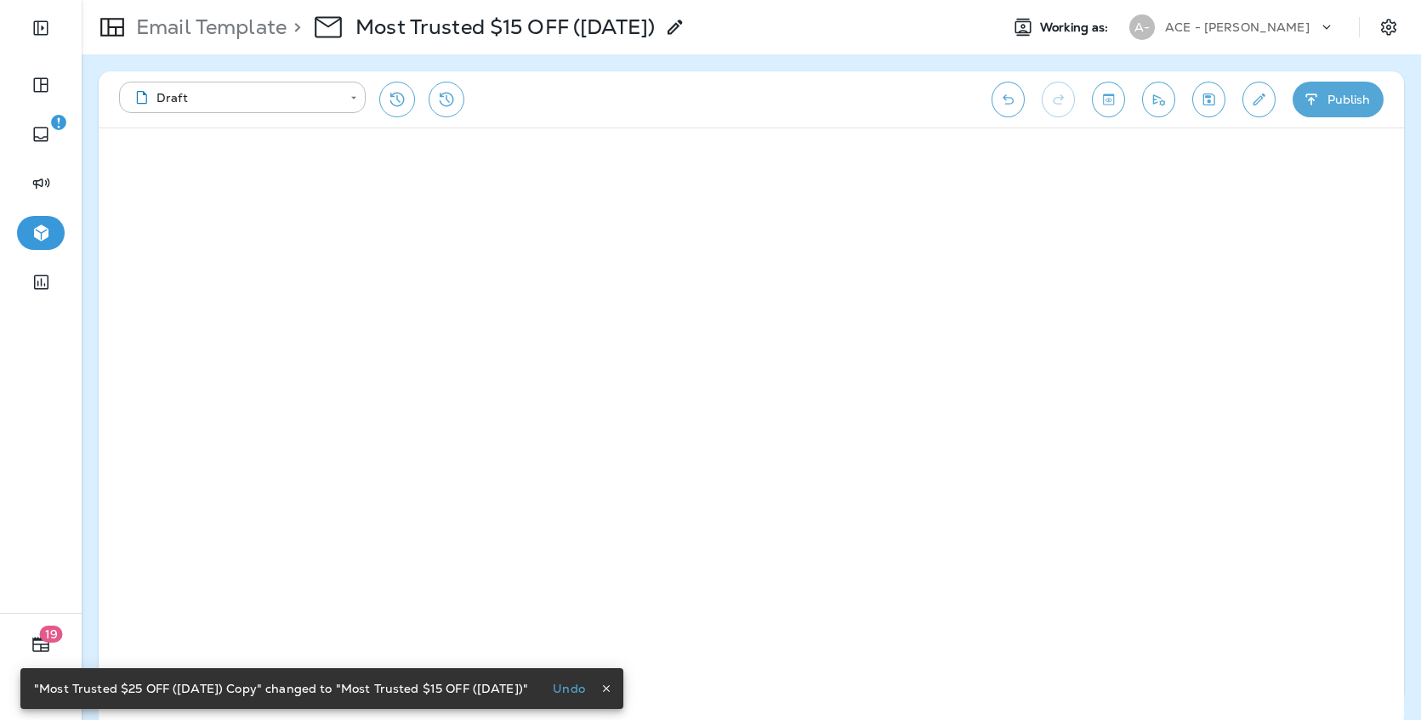
click at [1208, 105] on icon "Save" at bounding box center [1209, 99] width 18 height 17
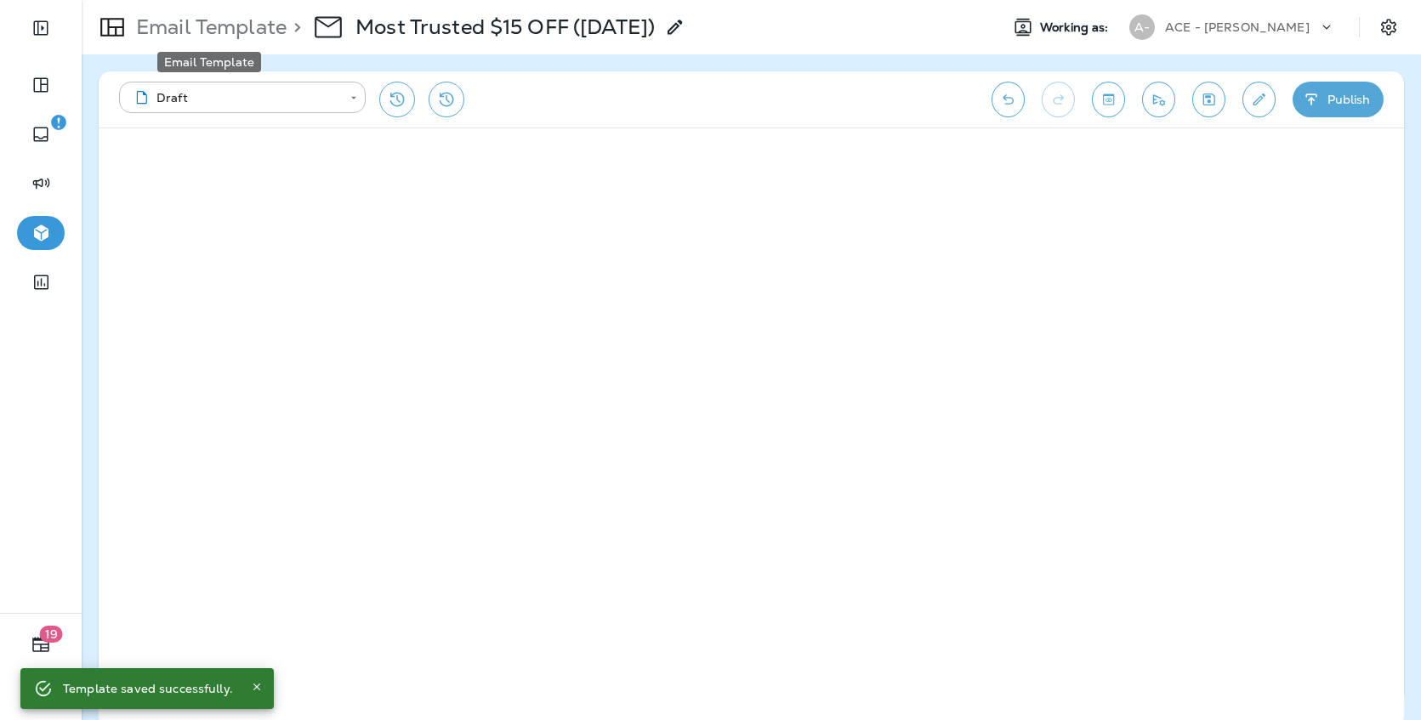
click at [223, 28] on p "Email Template" at bounding box center [207, 27] width 157 height 26
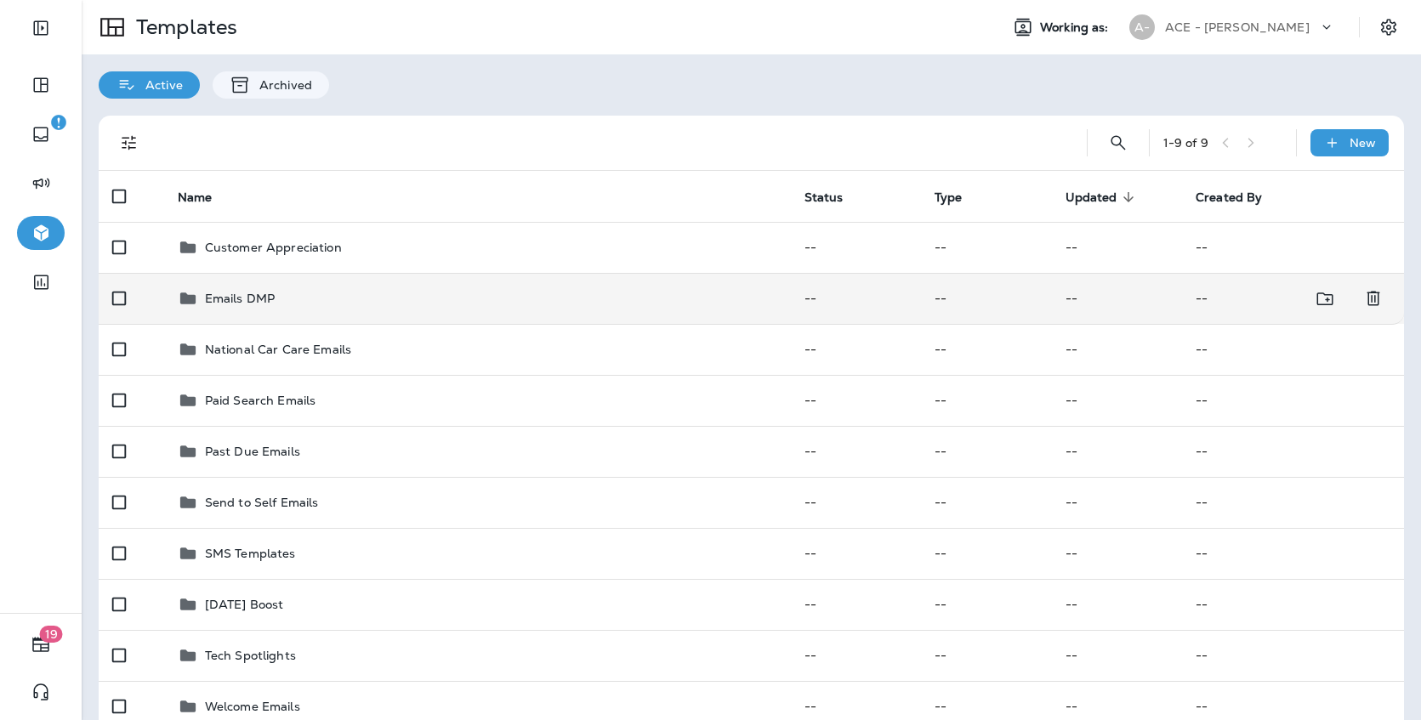
click at [240, 316] on td "Emails DMP" at bounding box center [477, 298] width 627 height 51
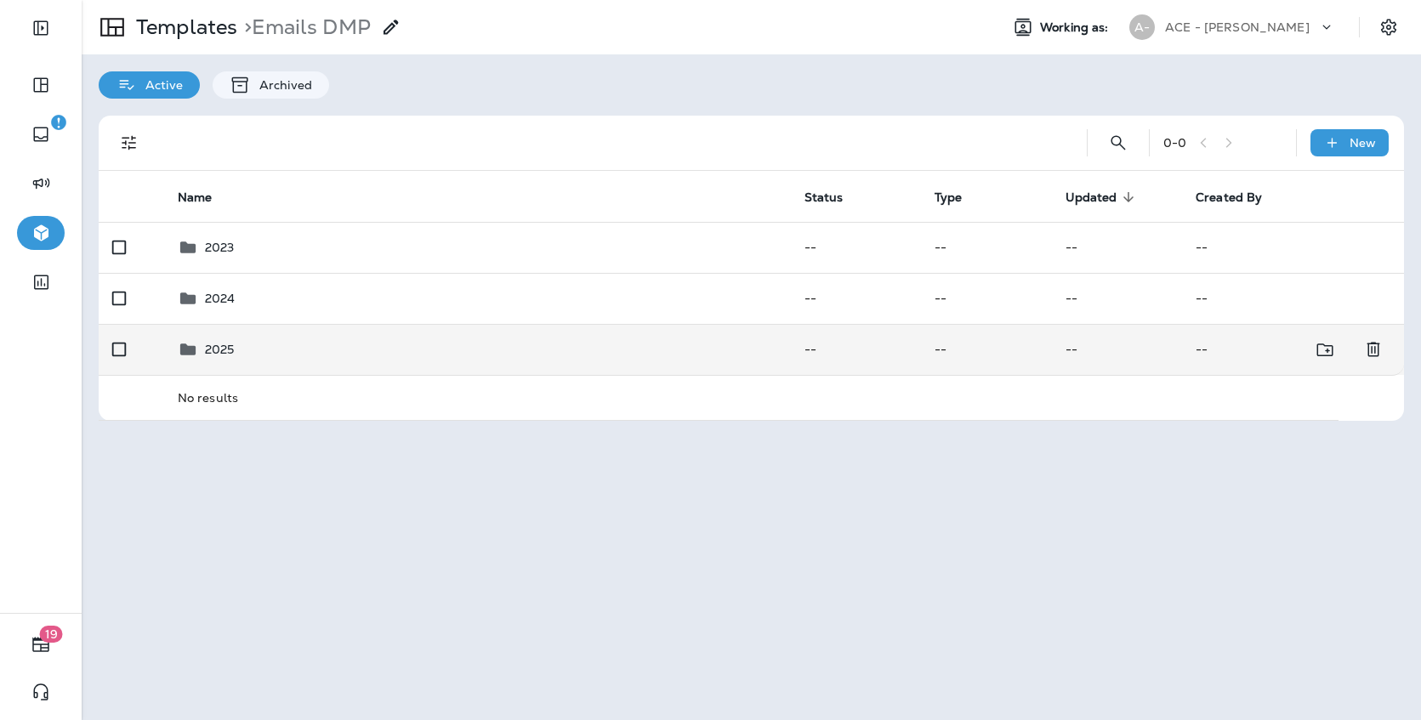
click at [271, 354] on div "2025" at bounding box center [478, 349] width 600 height 20
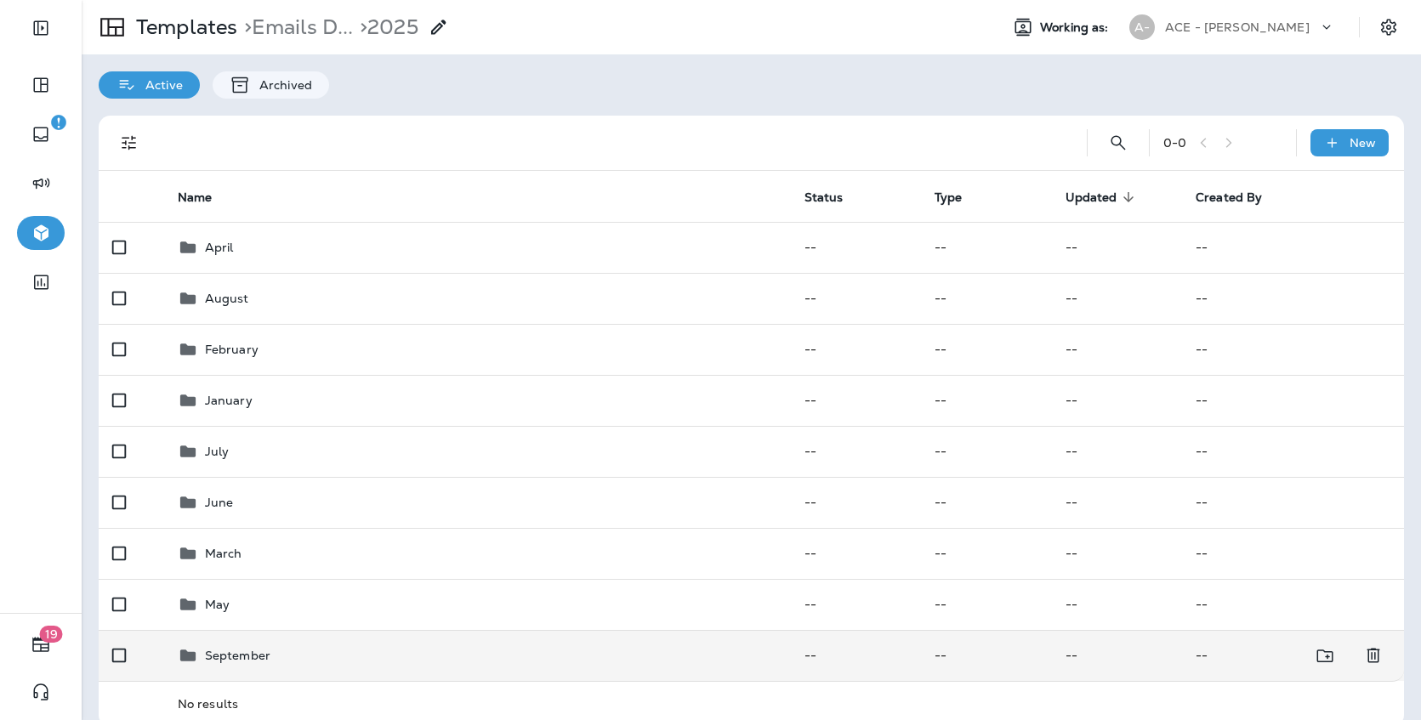
click at [253, 653] on p "September" at bounding box center [237, 656] width 65 height 14
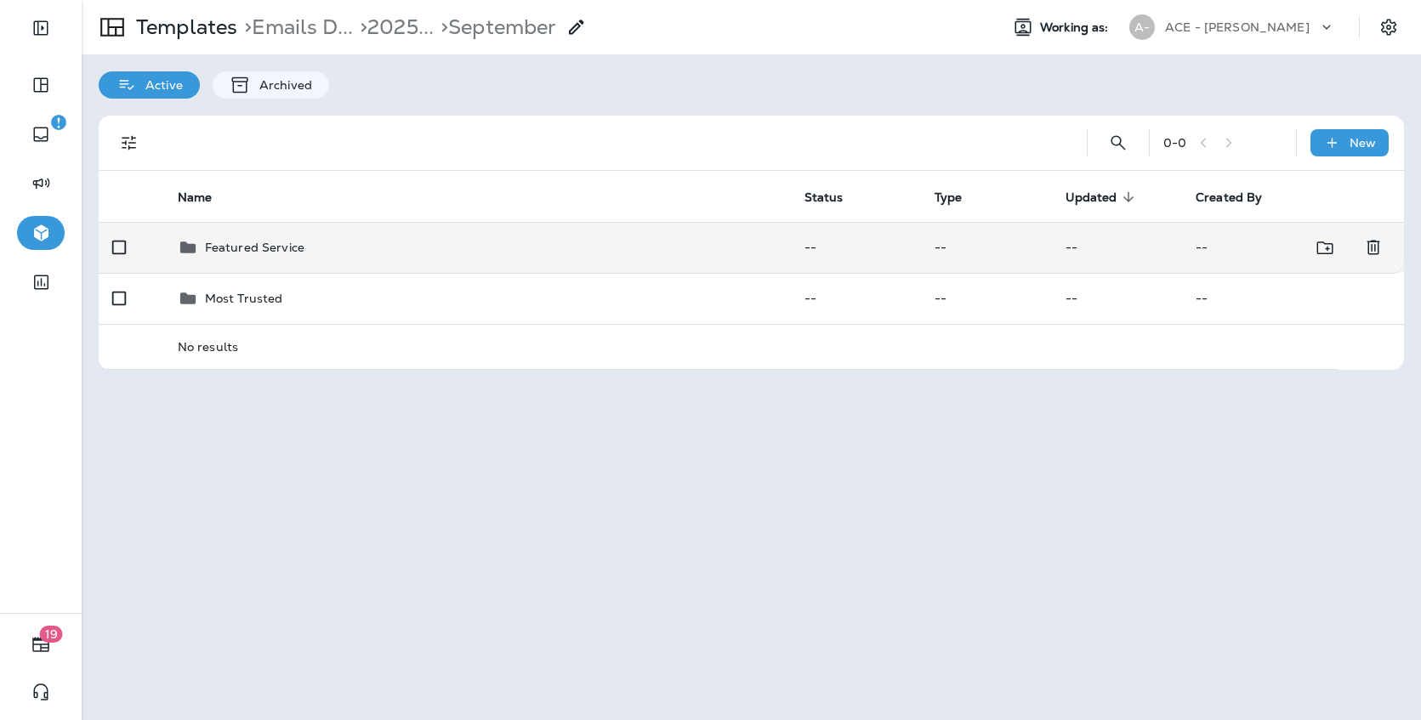
click at [385, 247] on div "Featured Service" at bounding box center [478, 247] width 600 height 20
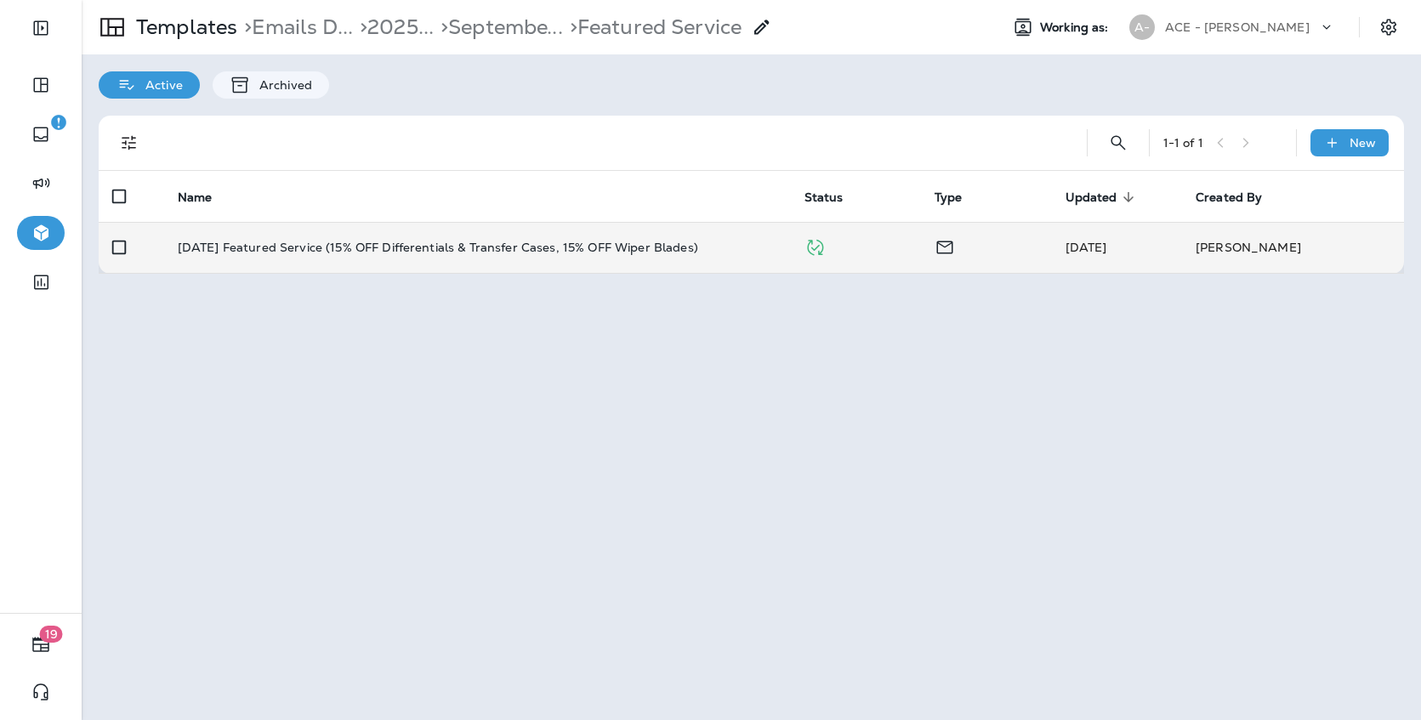
click at [380, 259] on td "September 2025 Featured Service (15% OFF Differentials & Transfer Cases, 15% OF…" at bounding box center [477, 247] width 627 height 51
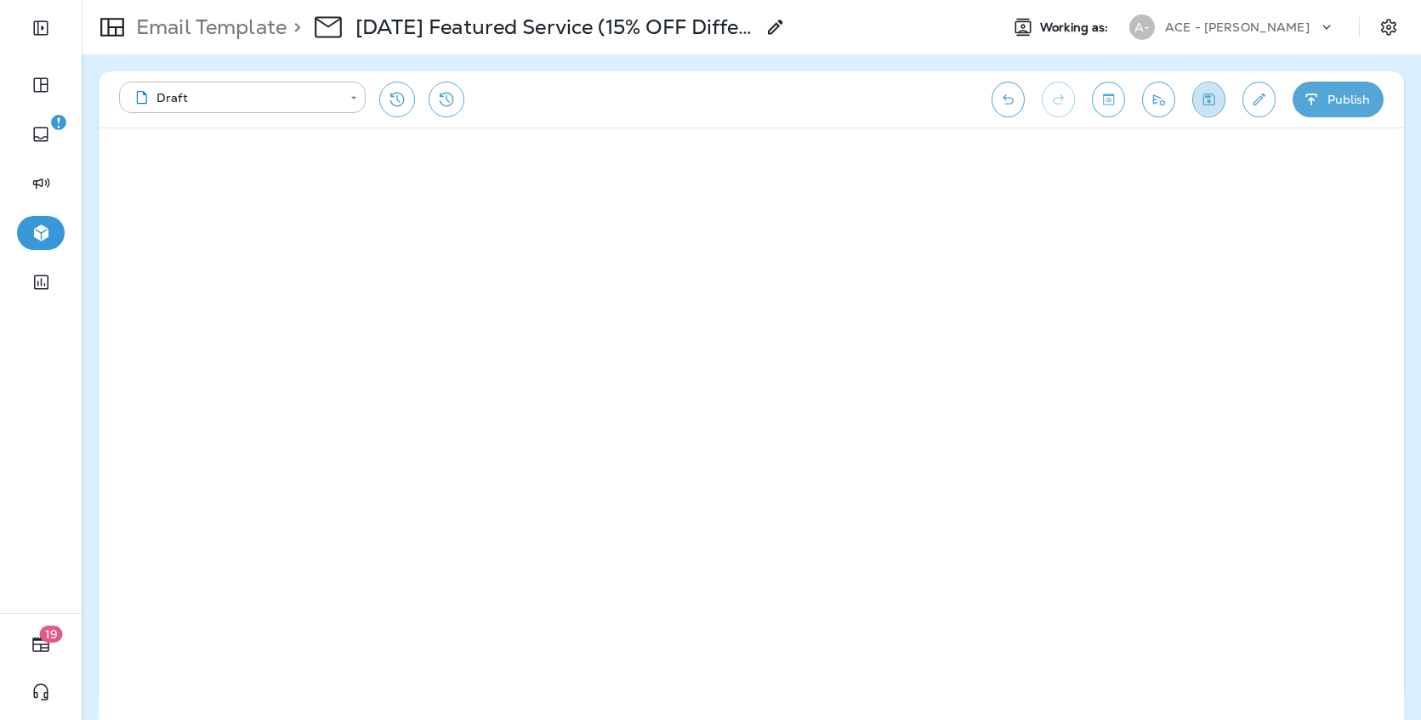
click at [1206, 101] on icon "Save" at bounding box center [1209, 99] width 18 height 17
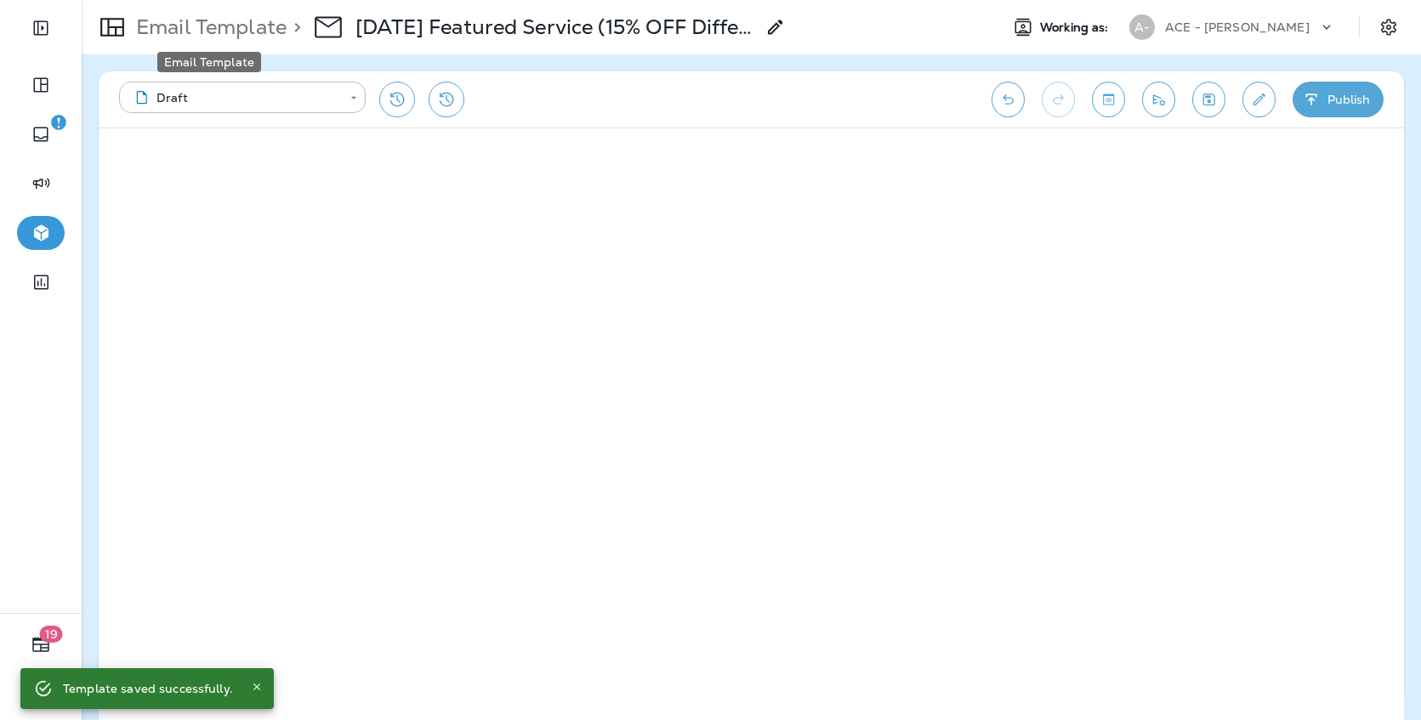
click at [208, 30] on p "Email Template" at bounding box center [207, 27] width 157 height 26
